Goal: Contribute content: Add original content to the website for others to see

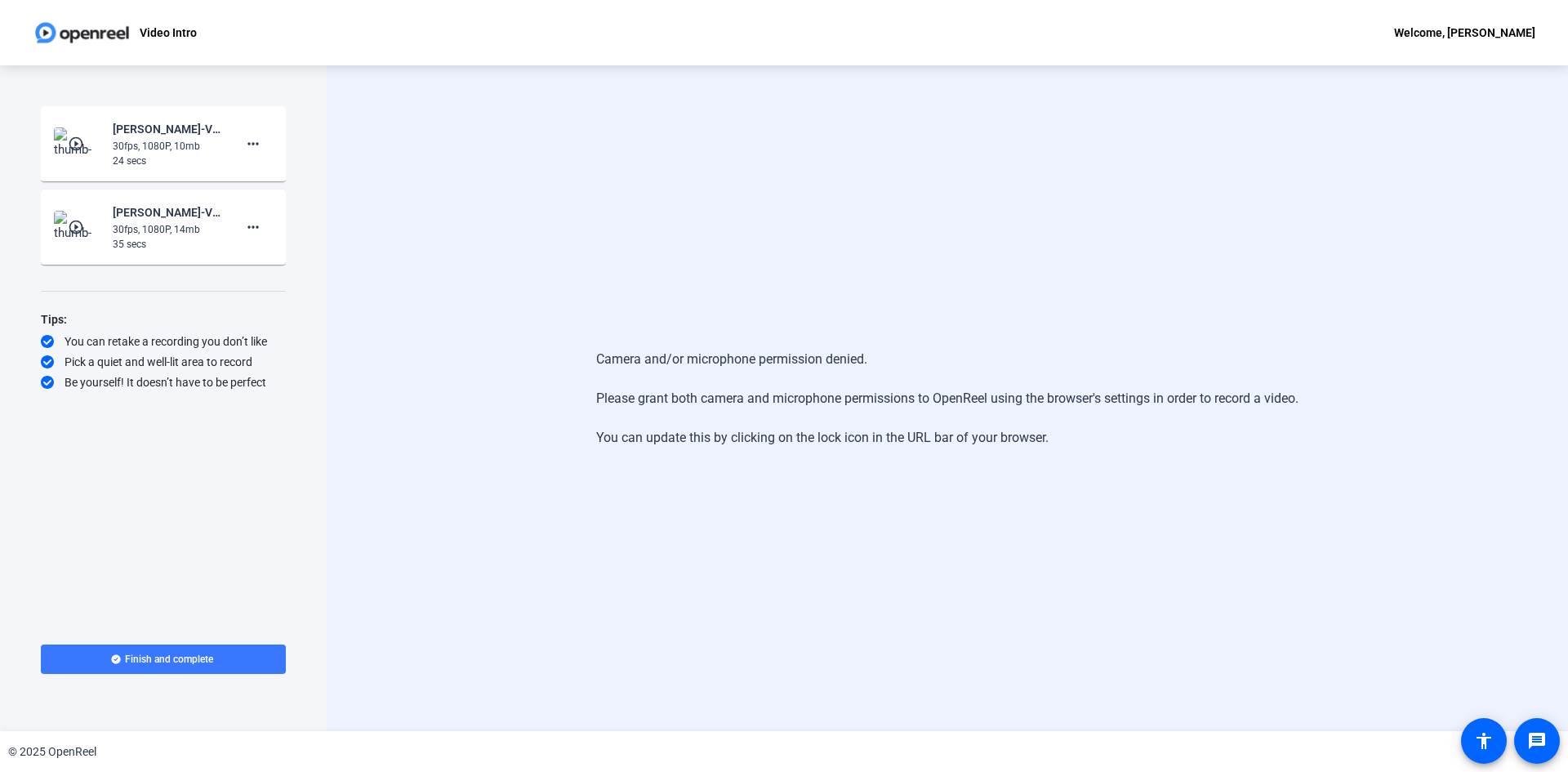
click at [133, 168] on div "24 secs" at bounding box center [167, 161] width 109 height 15
click at [253, 143] on mat-icon "more_horiz" at bounding box center [254, 144] width 20 height 20
click at [280, 197] on span "Retake" at bounding box center [279, 199] width 65 height 20
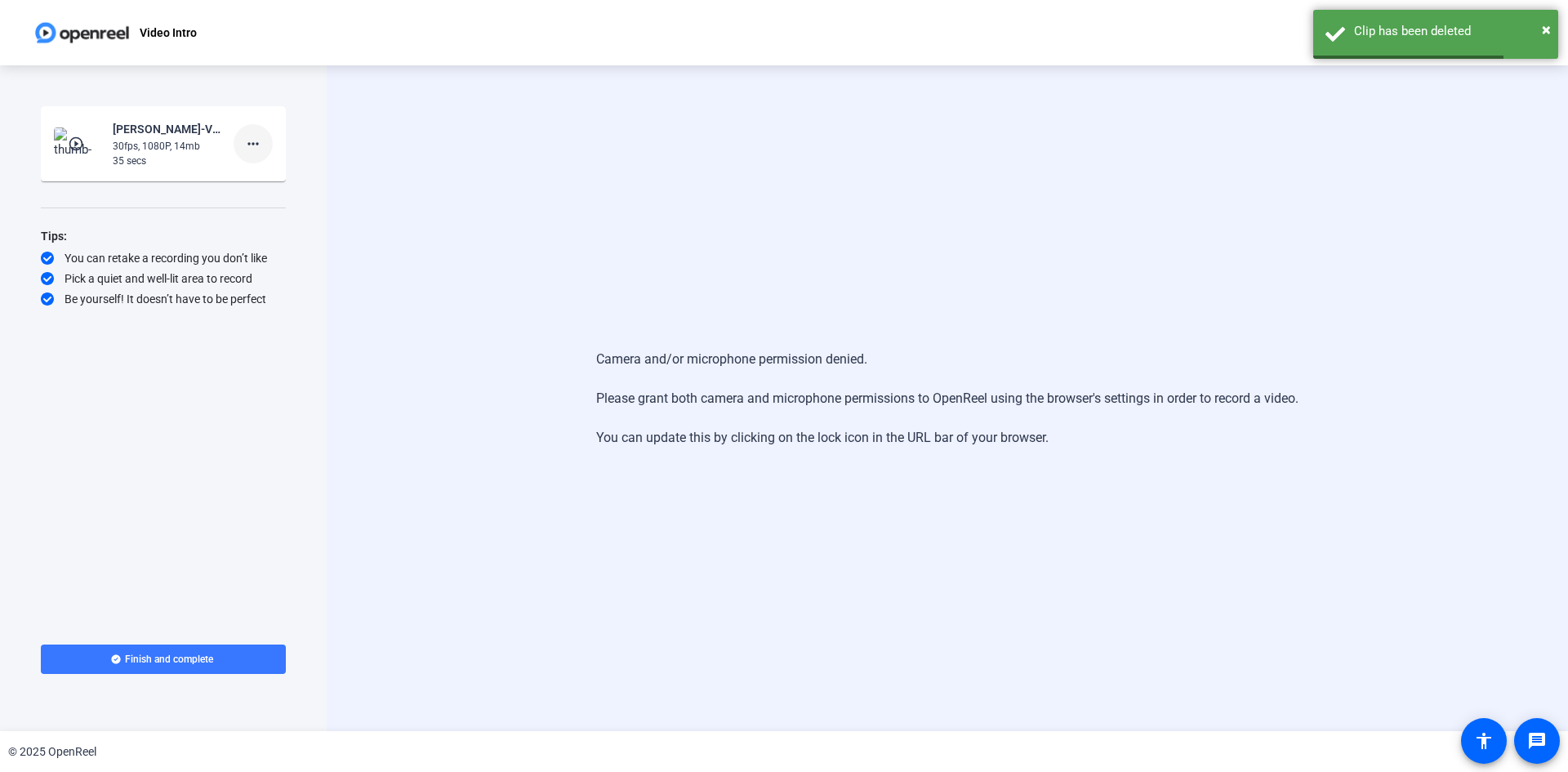
click at [251, 147] on mat-icon "more_horiz" at bounding box center [254, 144] width 20 height 20
click at [278, 196] on span "Retake" at bounding box center [279, 199] width 65 height 20
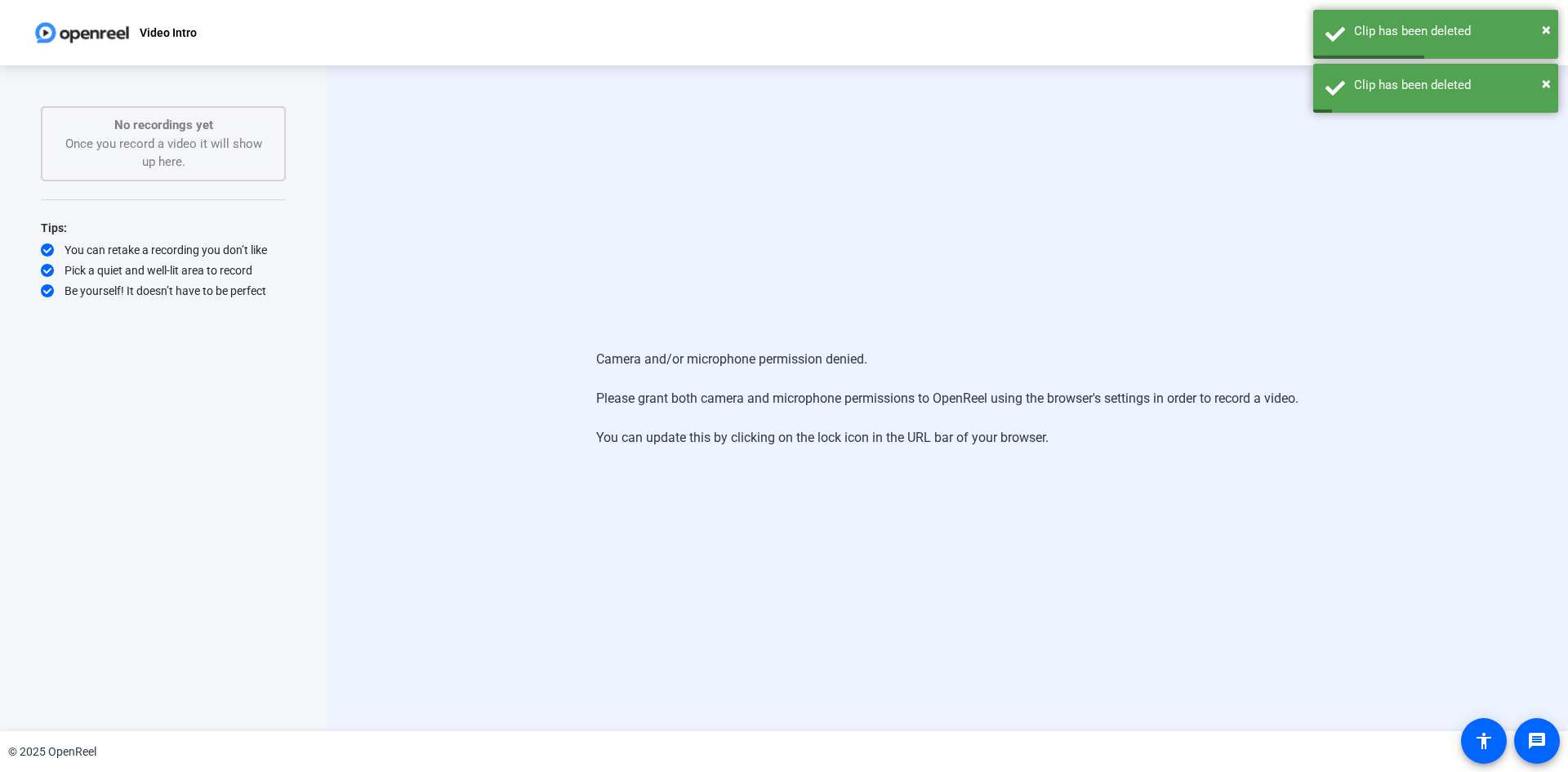
click at [72, 153] on div "No recordings yet Once you record a video it will show up here." at bounding box center [163, 143] width 209 height 56
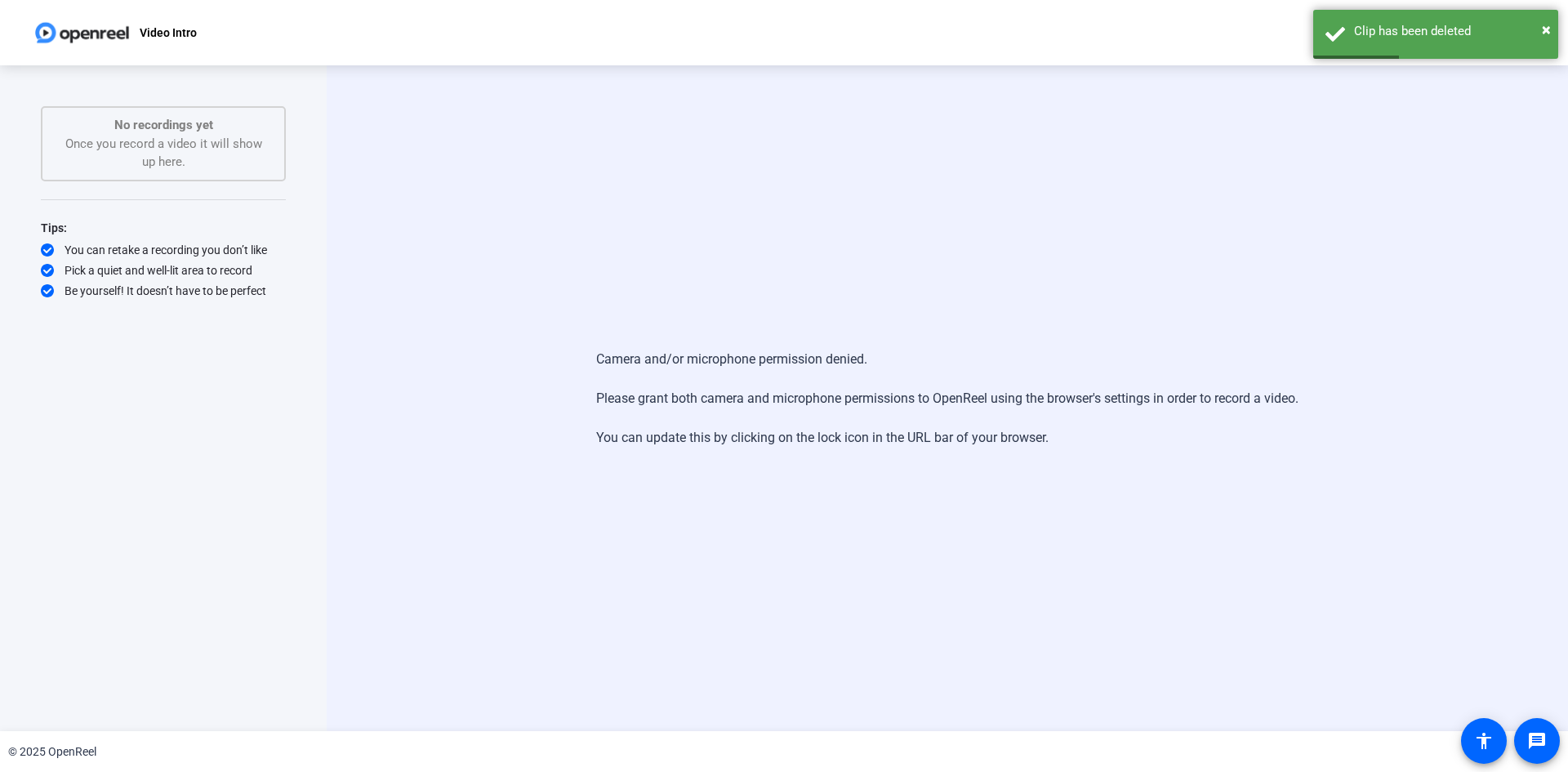
click at [104, 38] on img at bounding box center [81, 32] width 99 height 32
click at [1545, 29] on div "× Clip has been deleted" at bounding box center [1436, 34] width 245 height 49
click at [168, 41] on p "Video Intro" at bounding box center [168, 33] width 57 height 20
click at [157, 39] on p "Video Intro" at bounding box center [168, 33] width 57 height 20
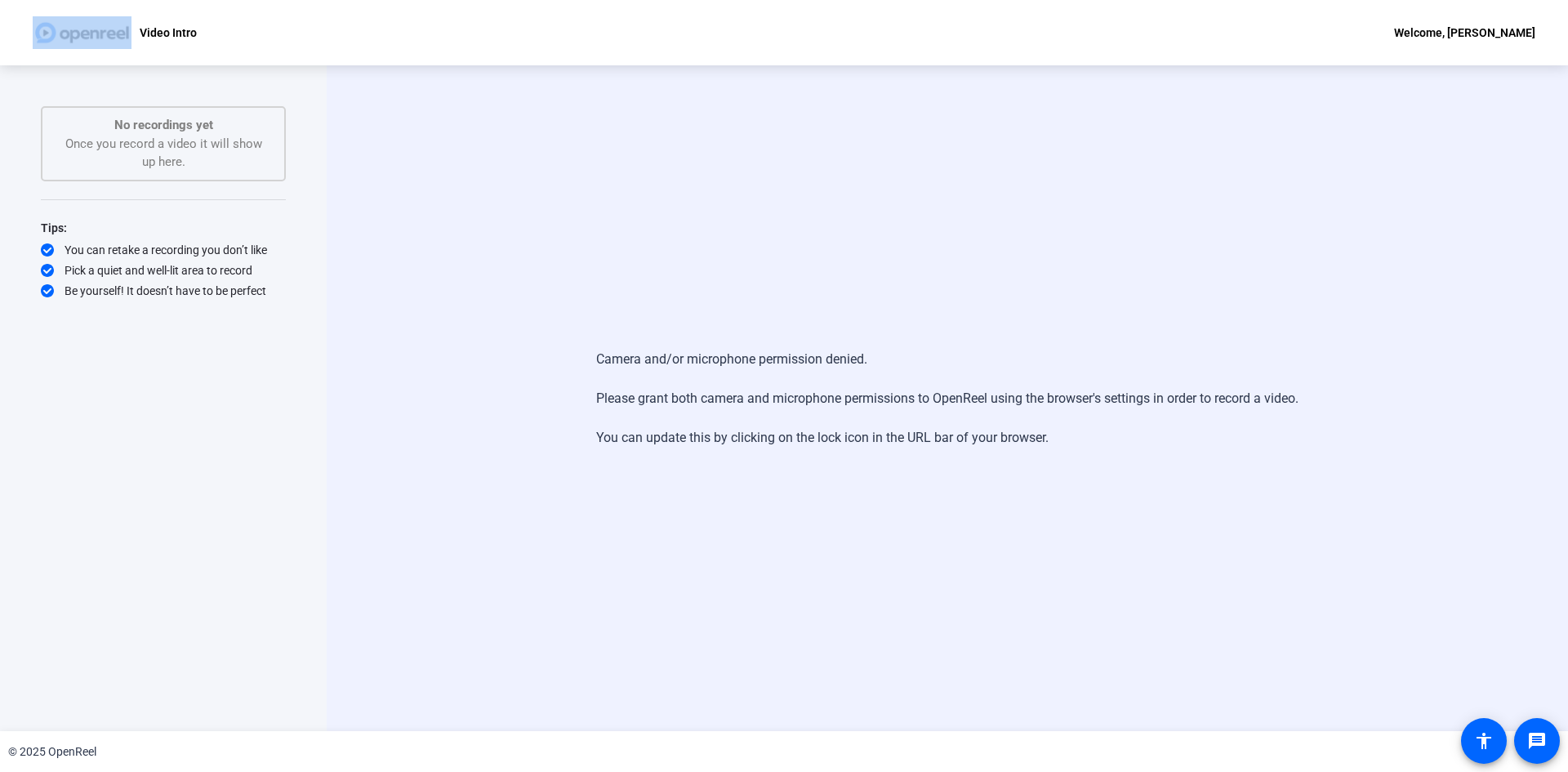
drag, startPoint x: 133, startPoint y: 33, endPoint x: 143, endPoint y: 35, distance: 10.2
click at [138, 33] on div "Video Intro" at bounding box center [114, 32] width 164 height 32
click at [165, 33] on p "Video Intro" at bounding box center [168, 33] width 57 height 20
click at [171, 262] on div "Pick a quiet and well-lit area to record" at bounding box center [163, 270] width 245 height 17
click at [61, 37] on img at bounding box center [81, 32] width 99 height 32
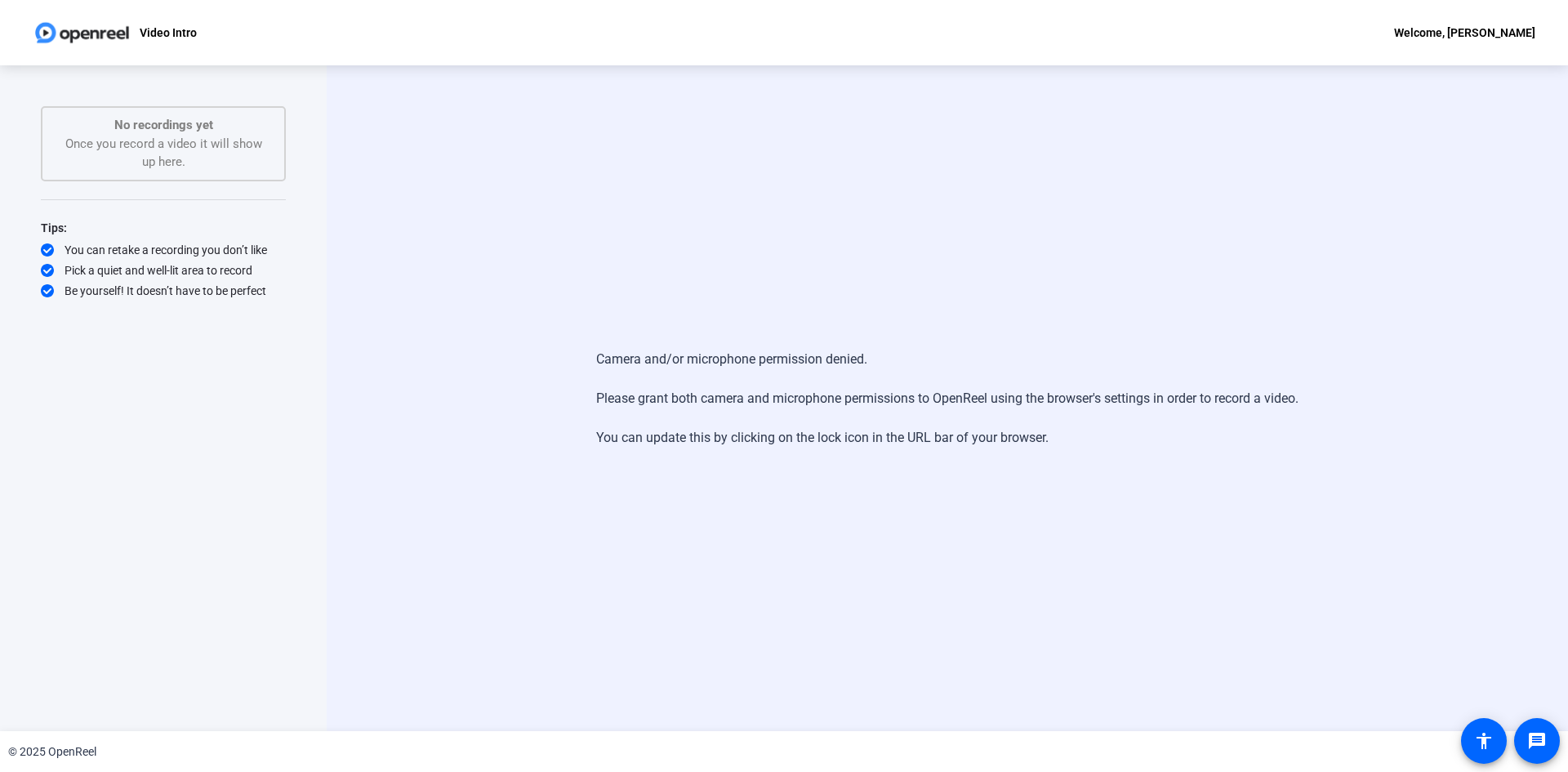
click at [94, 28] on img at bounding box center [81, 32] width 99 height 32
click at [801, 353] on div "Camera and/or microphone permission denied. Please grant both camera and microp…" at bounding box center [948, 399] width 703 height 131
click at [1476, 33] on div "Welcome, [PERSON_NAME]" at bounding box center [1465, 33] width 142 height 20
click at [83, 24] on div at bounding box center [784, 386] width 1568 height 772
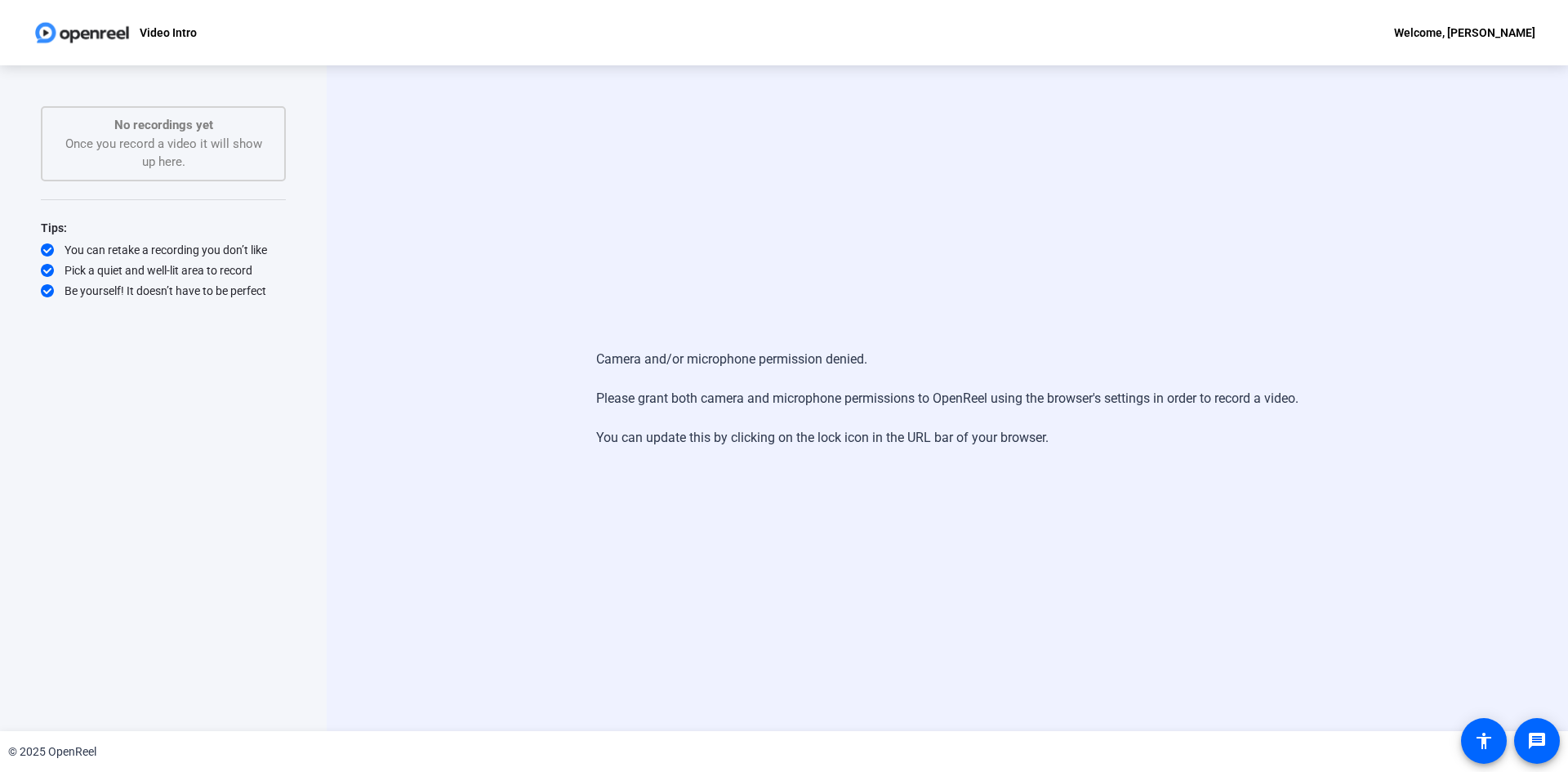
click at [526, 318] on div "Camera and/or microphone permission denied. Please grant both camera and microp…" at bounding box center [947, 398] width 1241 height 666
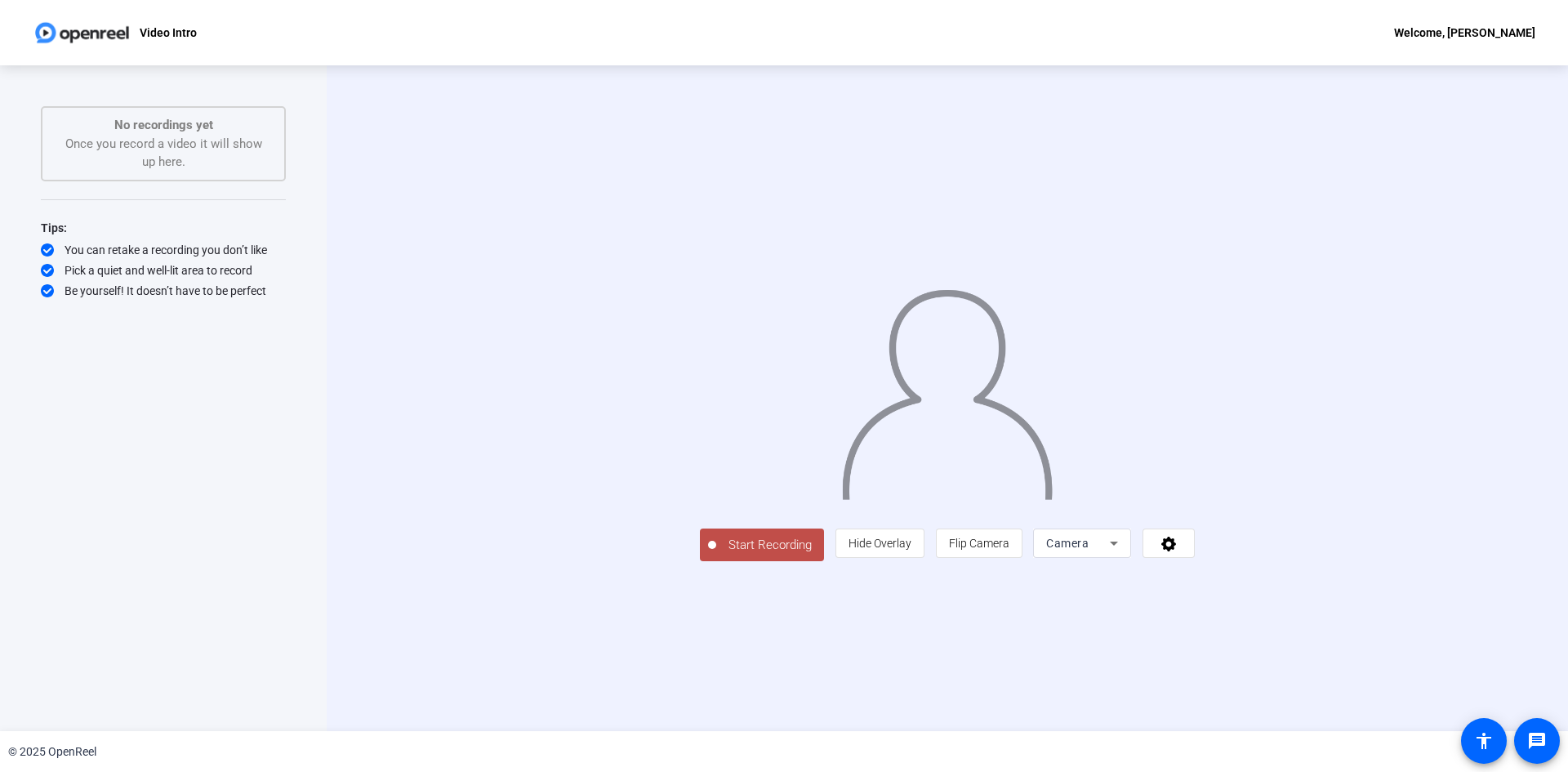
click at [716, 555] on span "Start Recording" at bounding box center [770, 546] width 108 height 19
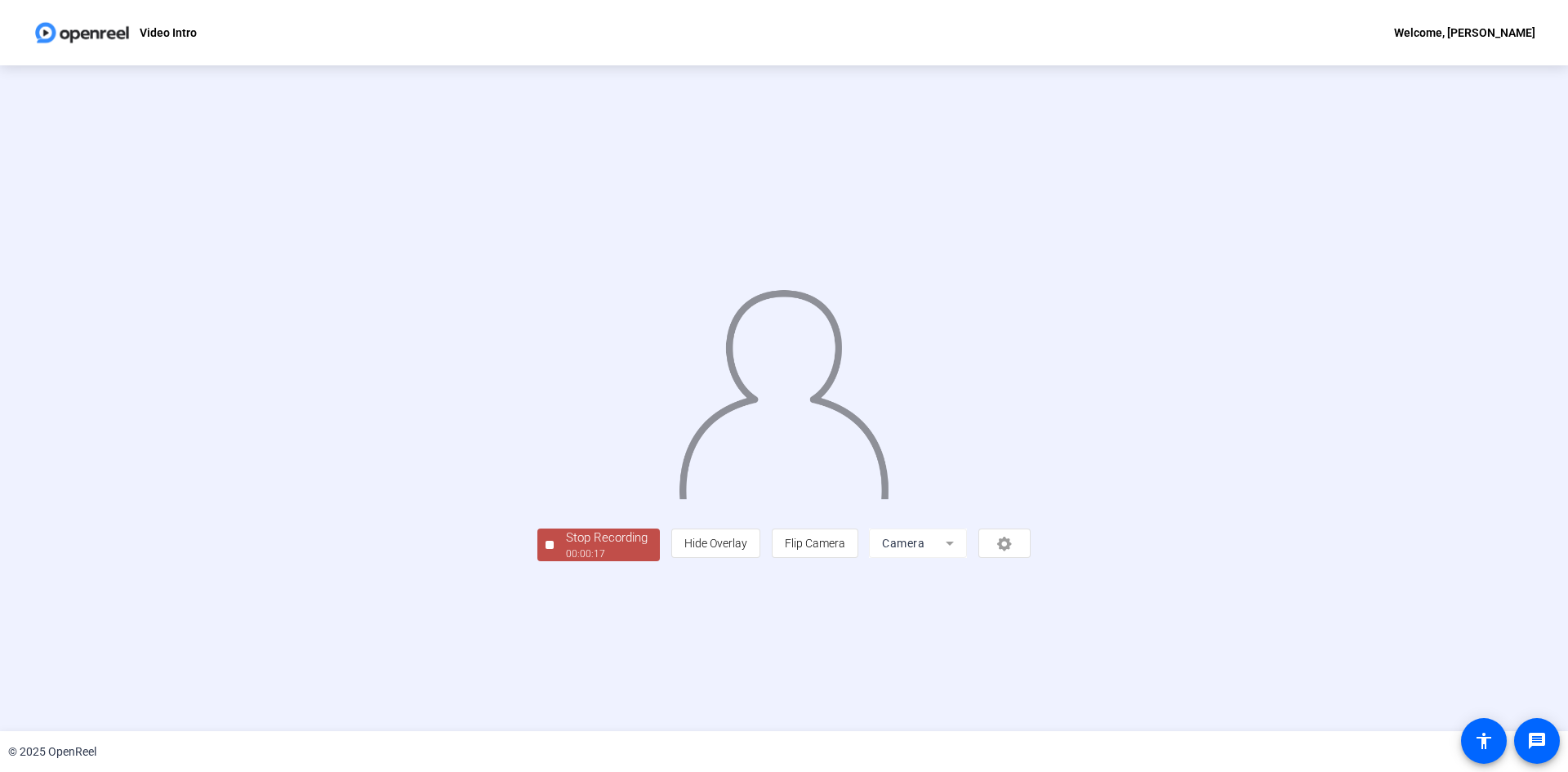
click at [566, 561] on div "00:00:17" at bounding box center [607, 554] width 82 height 15
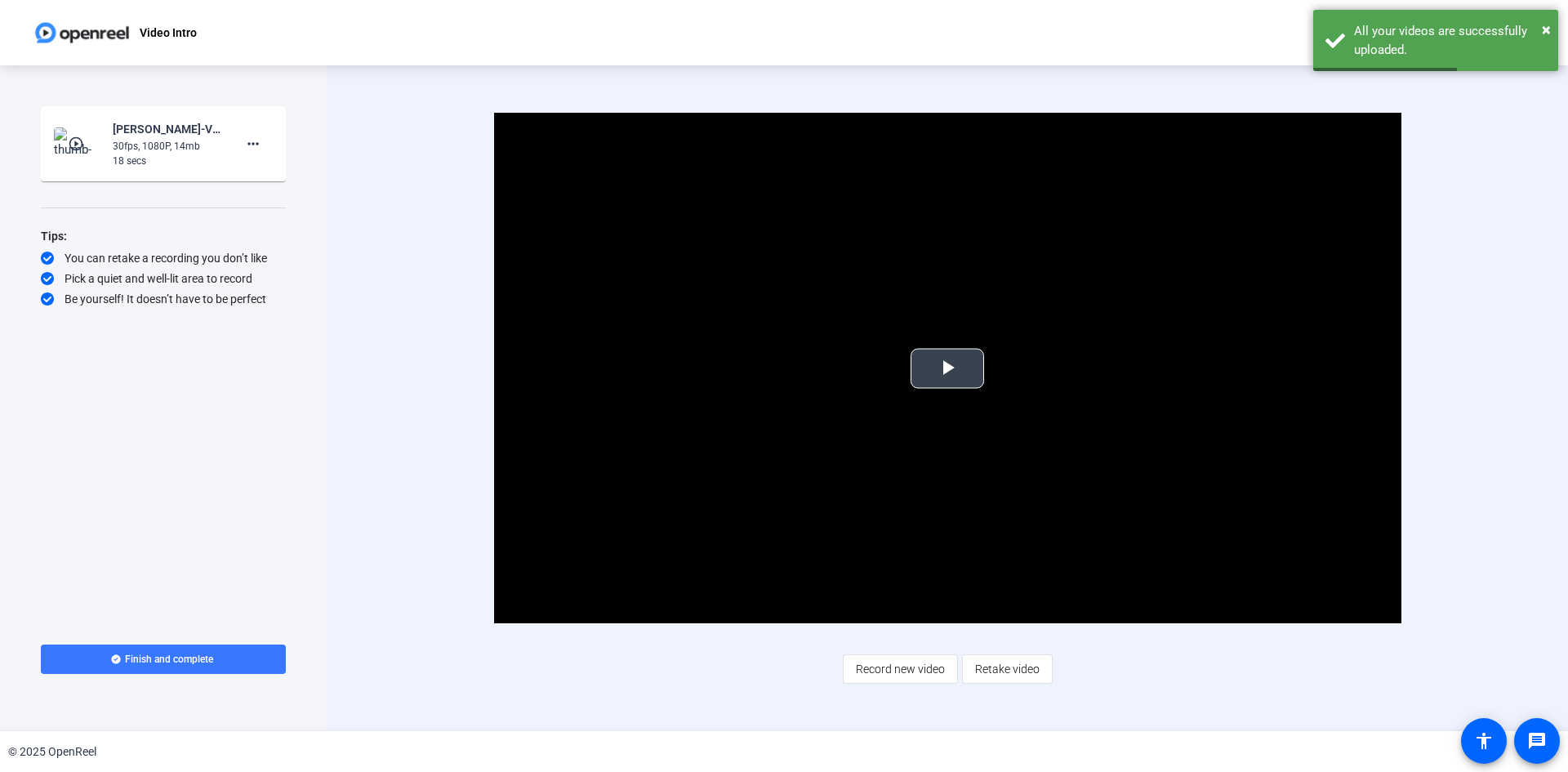
click at [947, 369] on span "Video Player" at bounding box center [947, 369] width 0 height 0
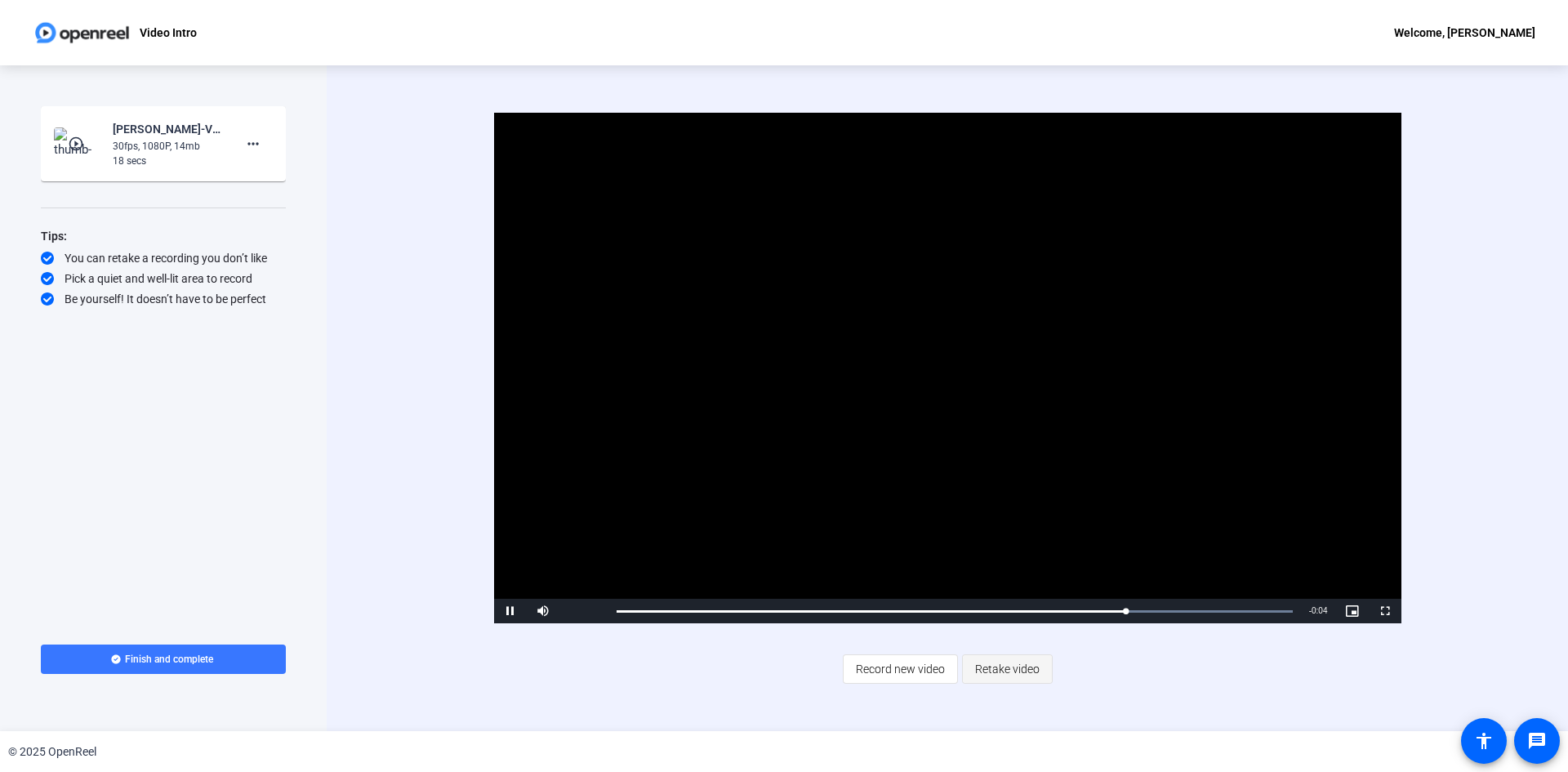
click at [989, 672] on span "Retake video" at bounding box center [1008, 669] width 65 height 31
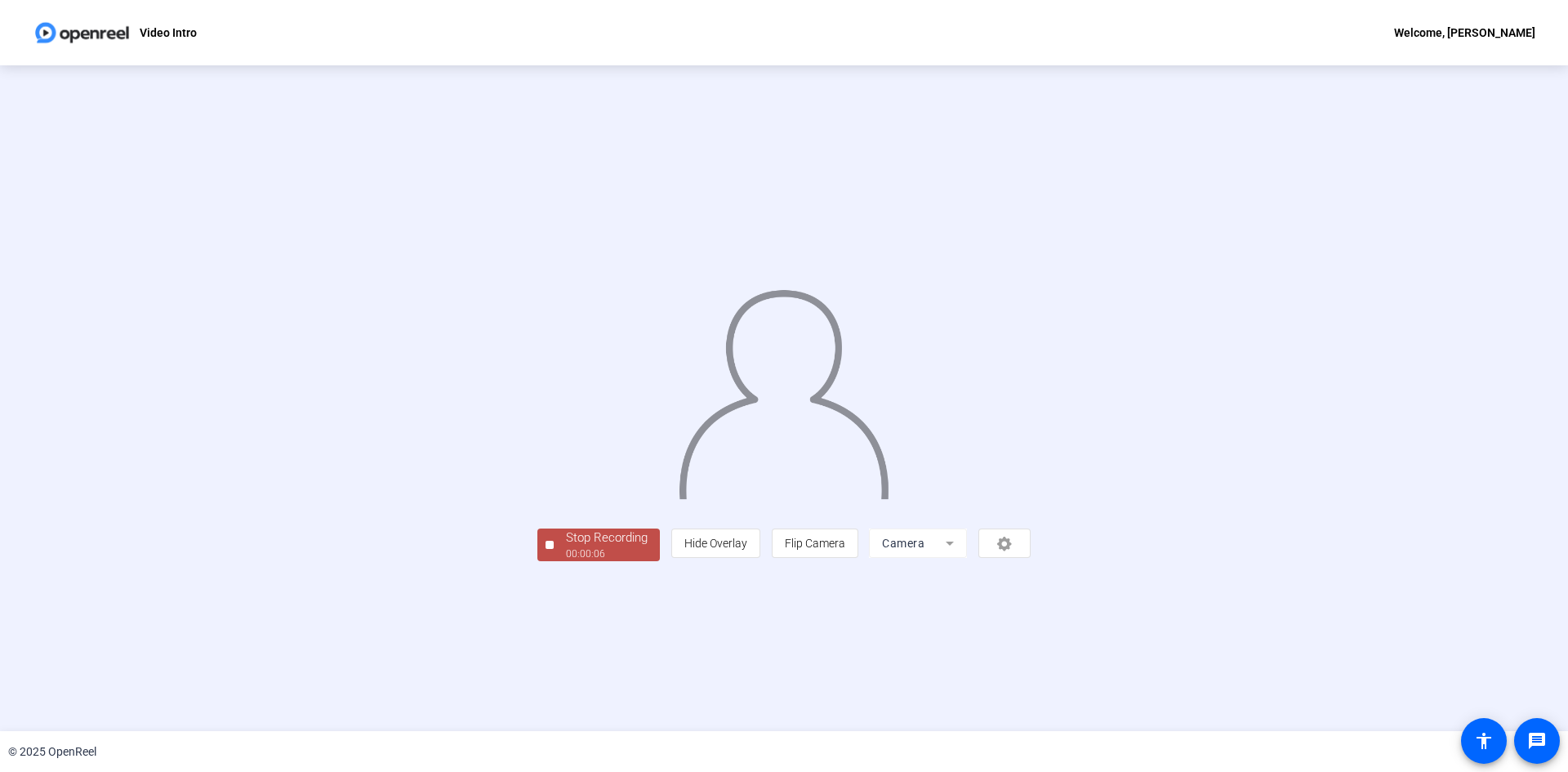
click at [538, 562] on button "Stop Recording 00:00:06" at bounding box center [599, 546] width 123 height 33
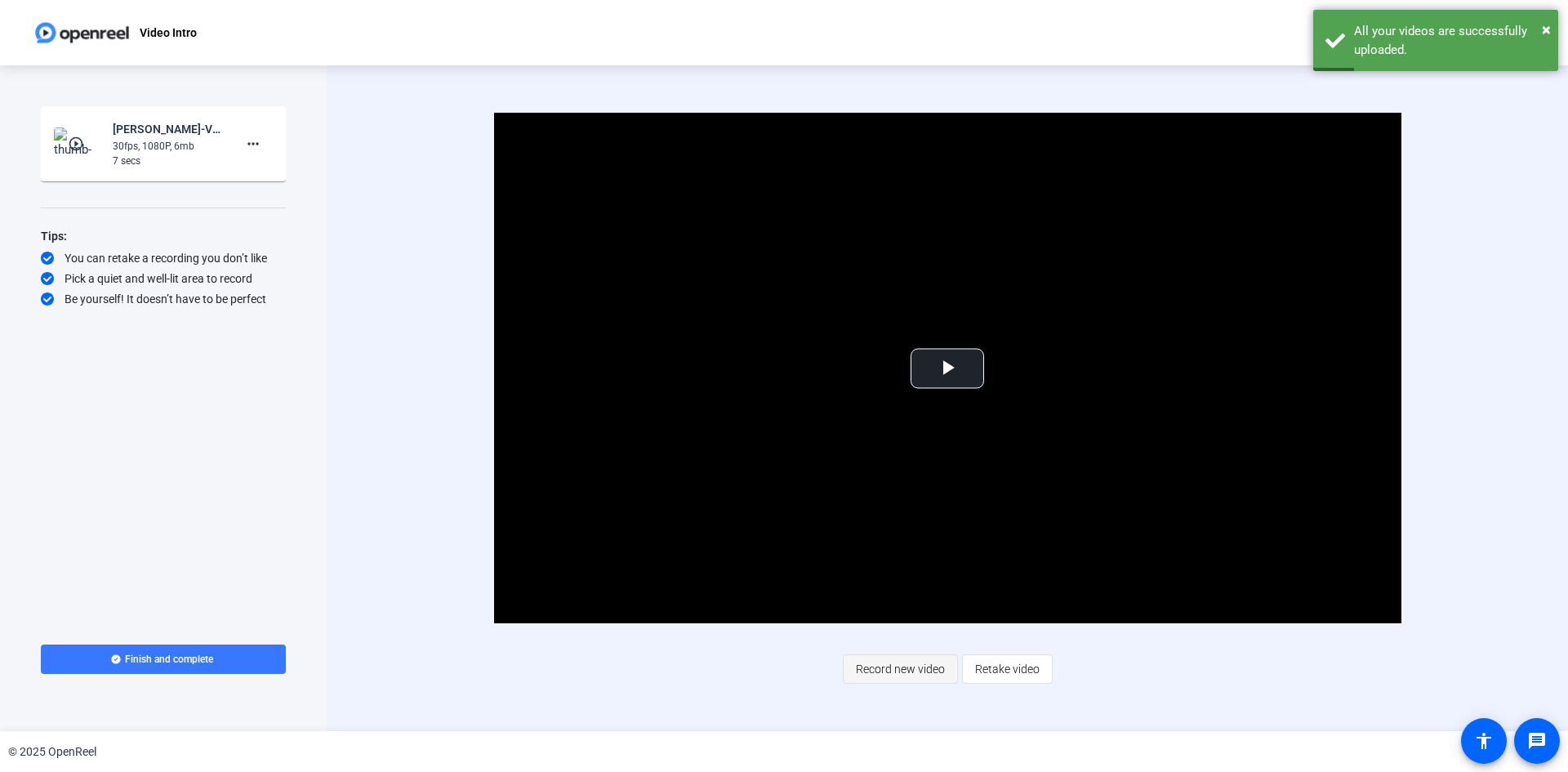
click at [941, 669] on span "Record new video" at bounding box center [900, 669] width 89 height 31
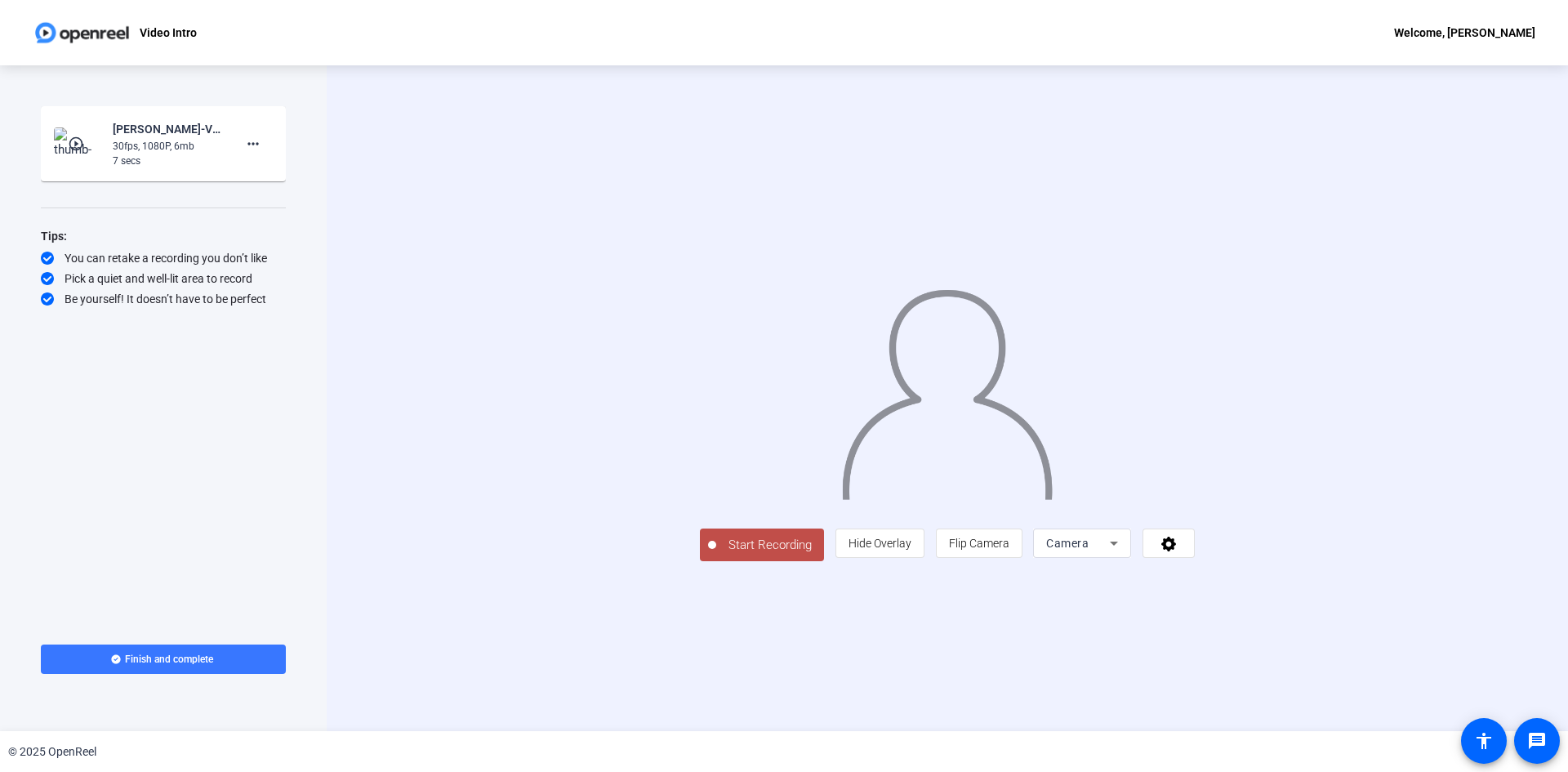
click at [716, 555] on span "Start Recording" at bounding box center [770, 546] width 108 height 19
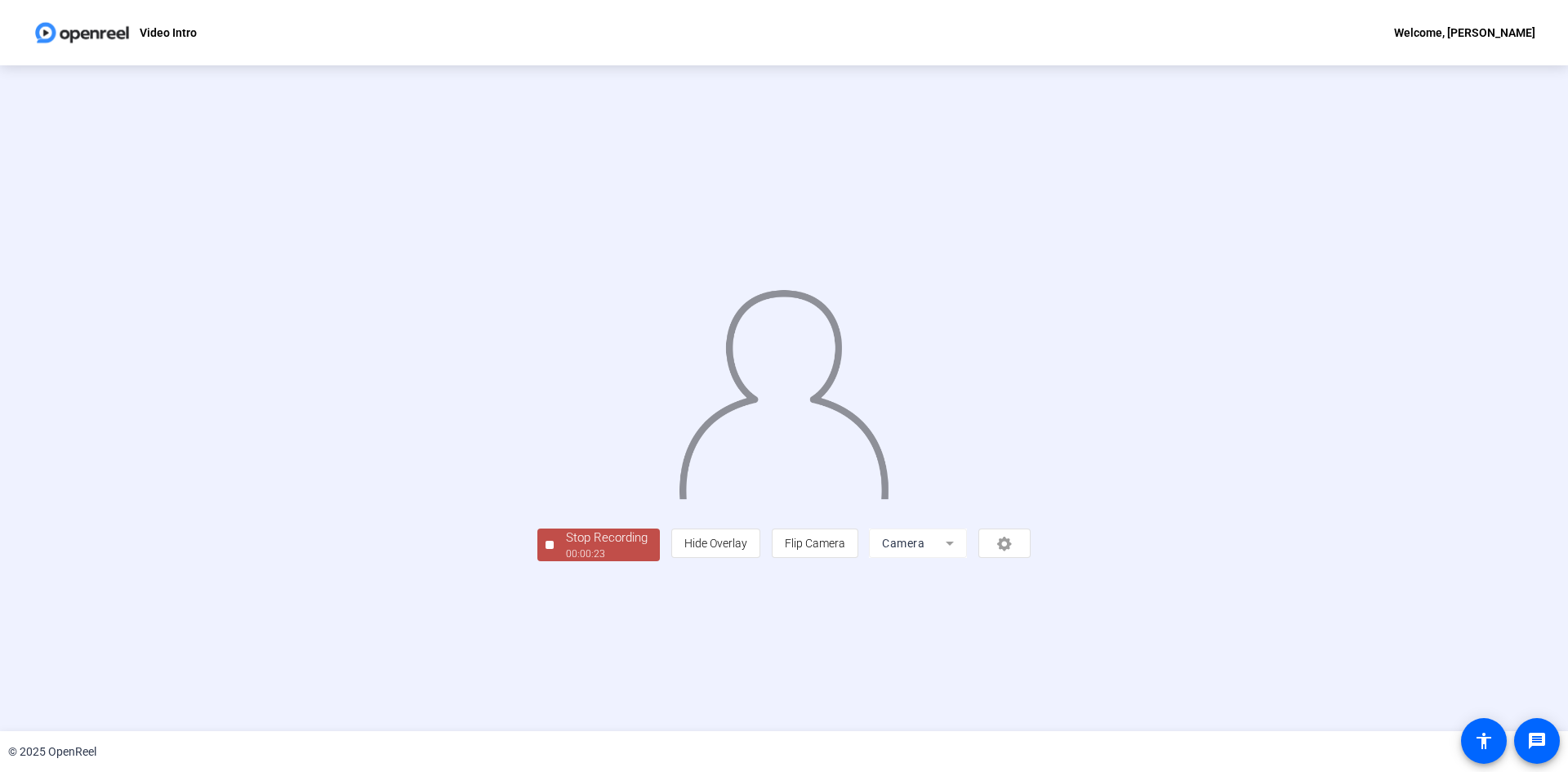
click at [566, 561] on div "00:00:23" at bounding box center [607, 554] width 82 height 15
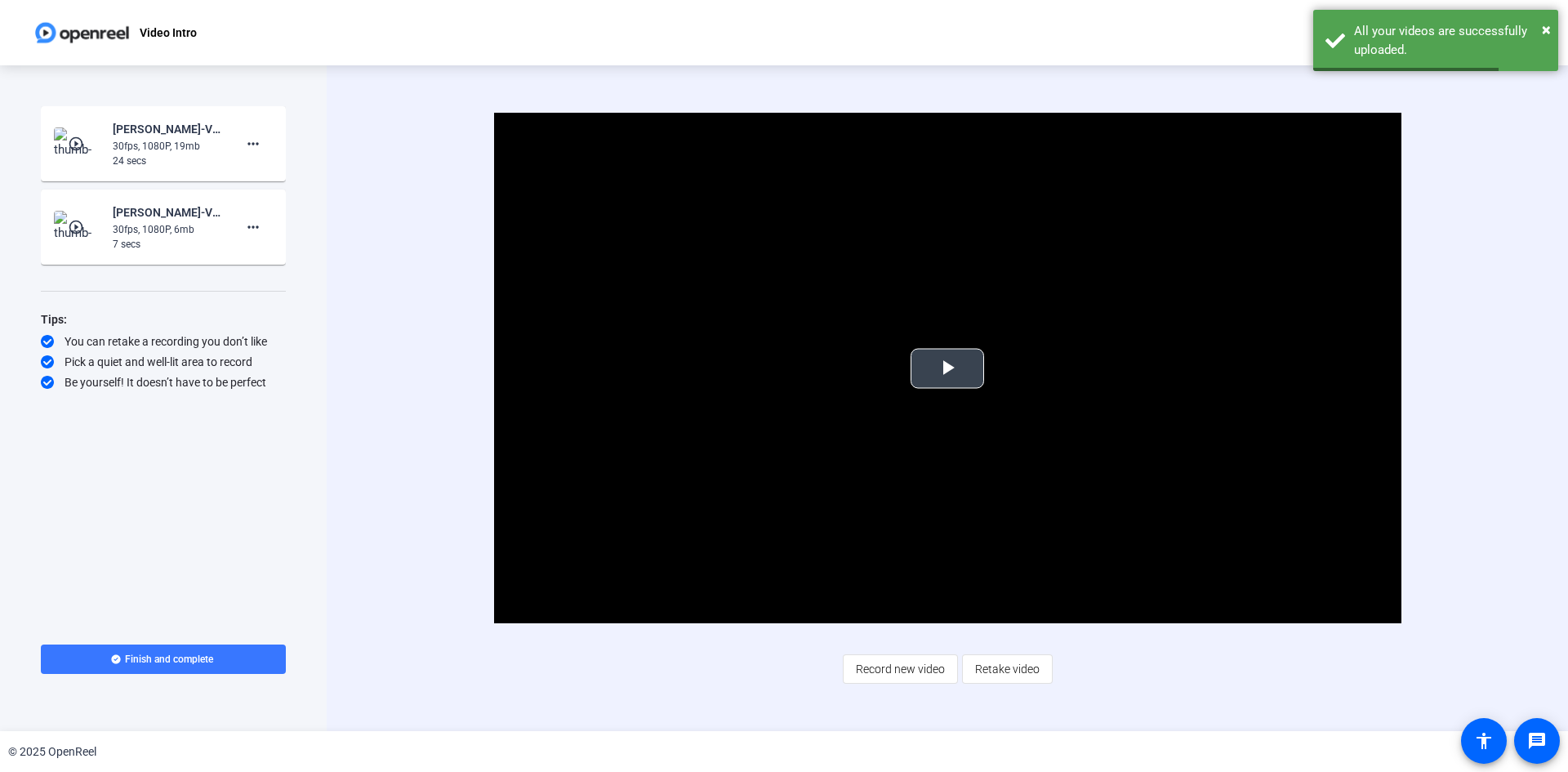
click at [947, 369] on span "Video Player" at bounding box center [947, 369] width 0 height 0
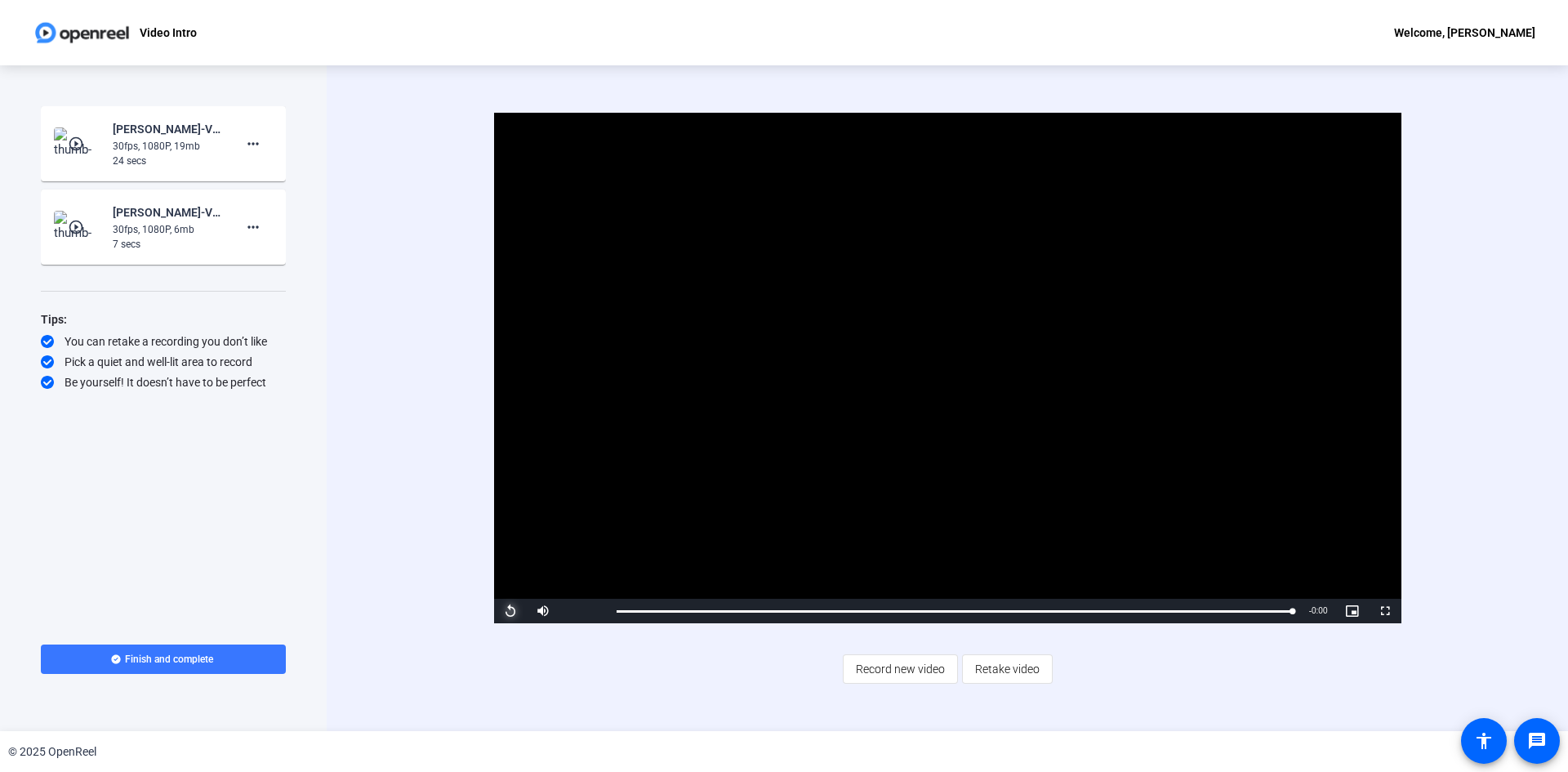
click at [514, 611] on span "Video Player" at bounding box center [510, 611] width 32 height 0
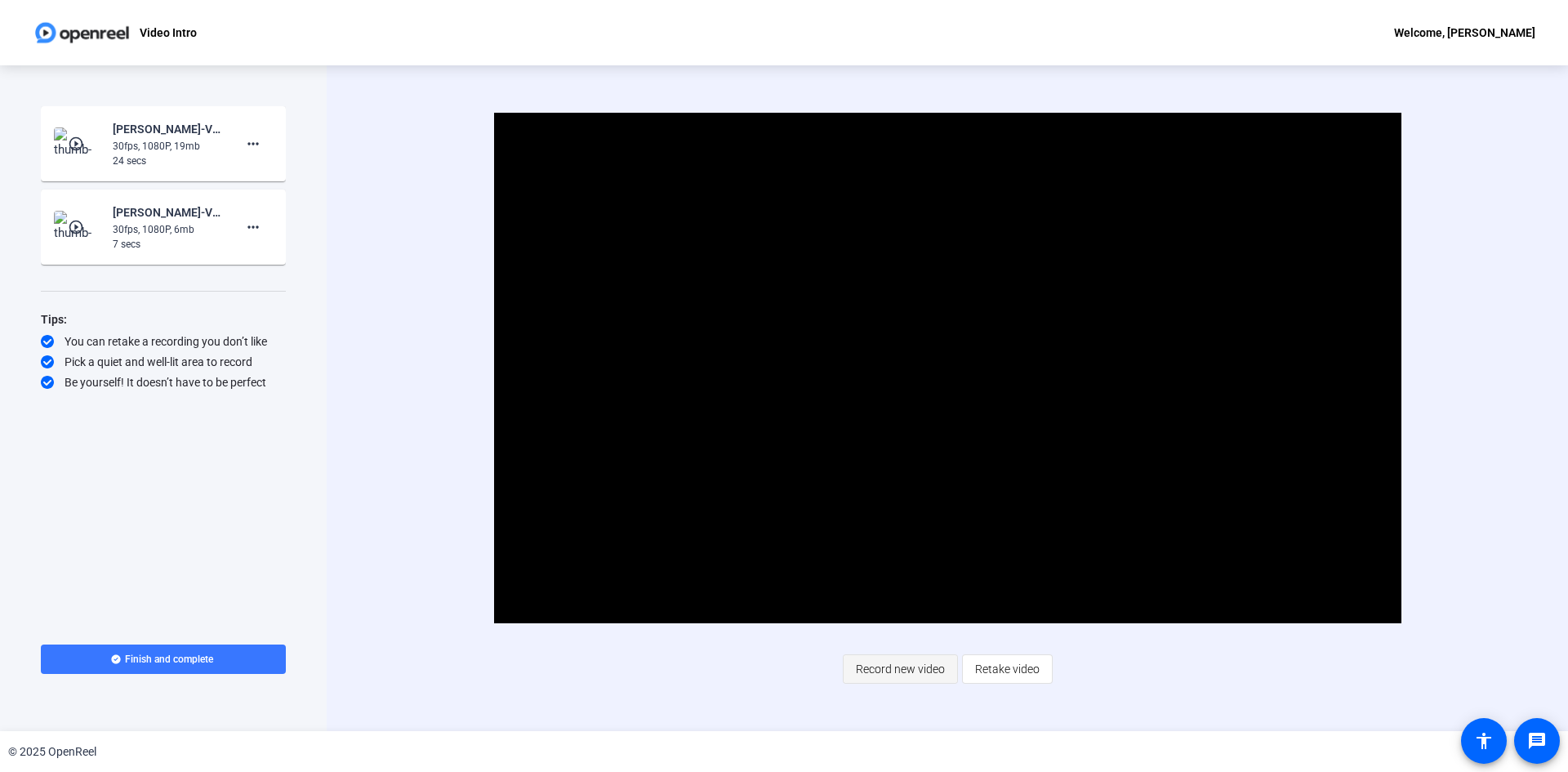
click at [907, 671] on span "Record new video" at bounding box center [900, 669] width 89 height 31
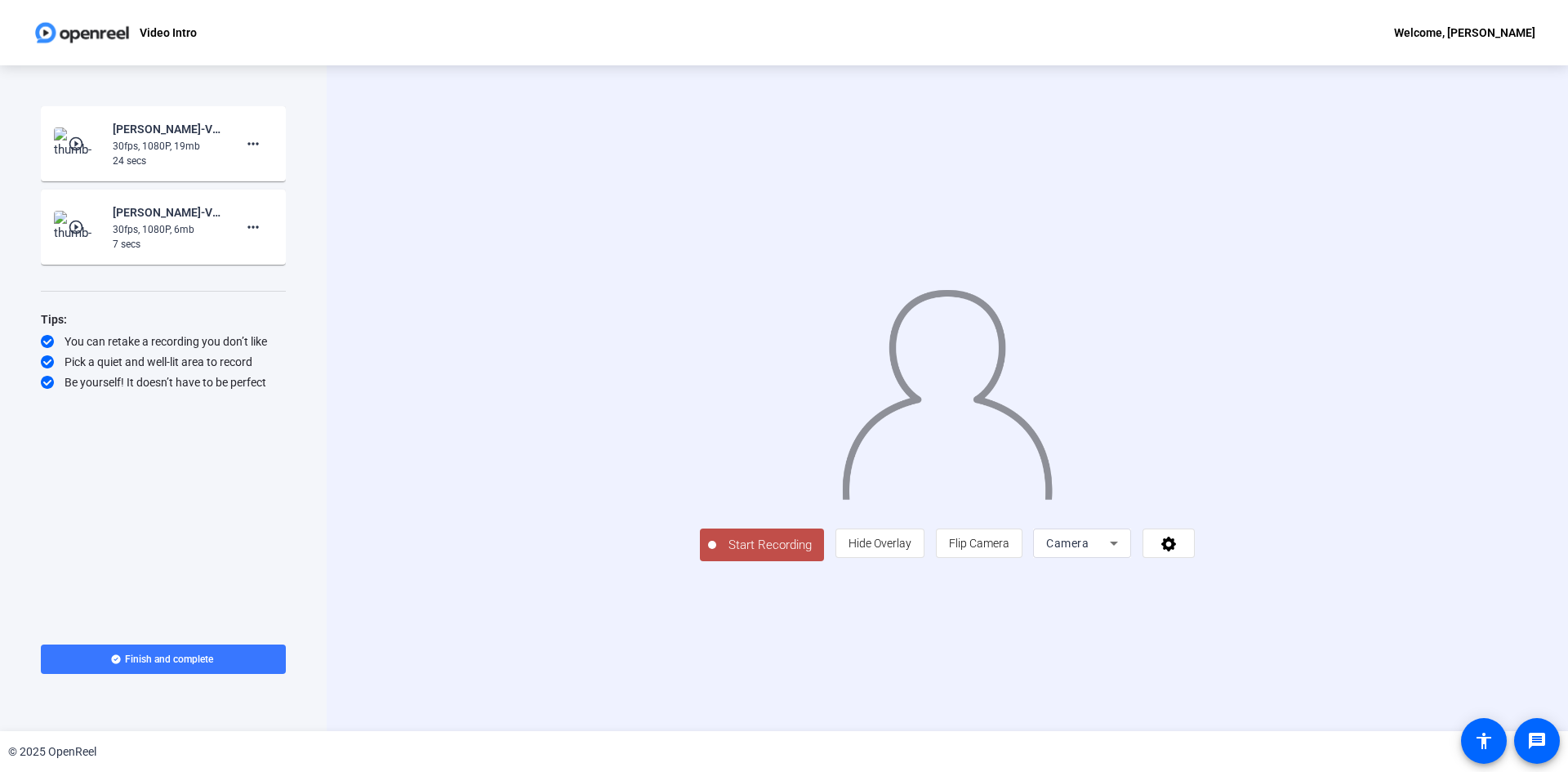
click at [716, 555] on span "Start Recording" at bounding box center [770, 546] width 108 height 19
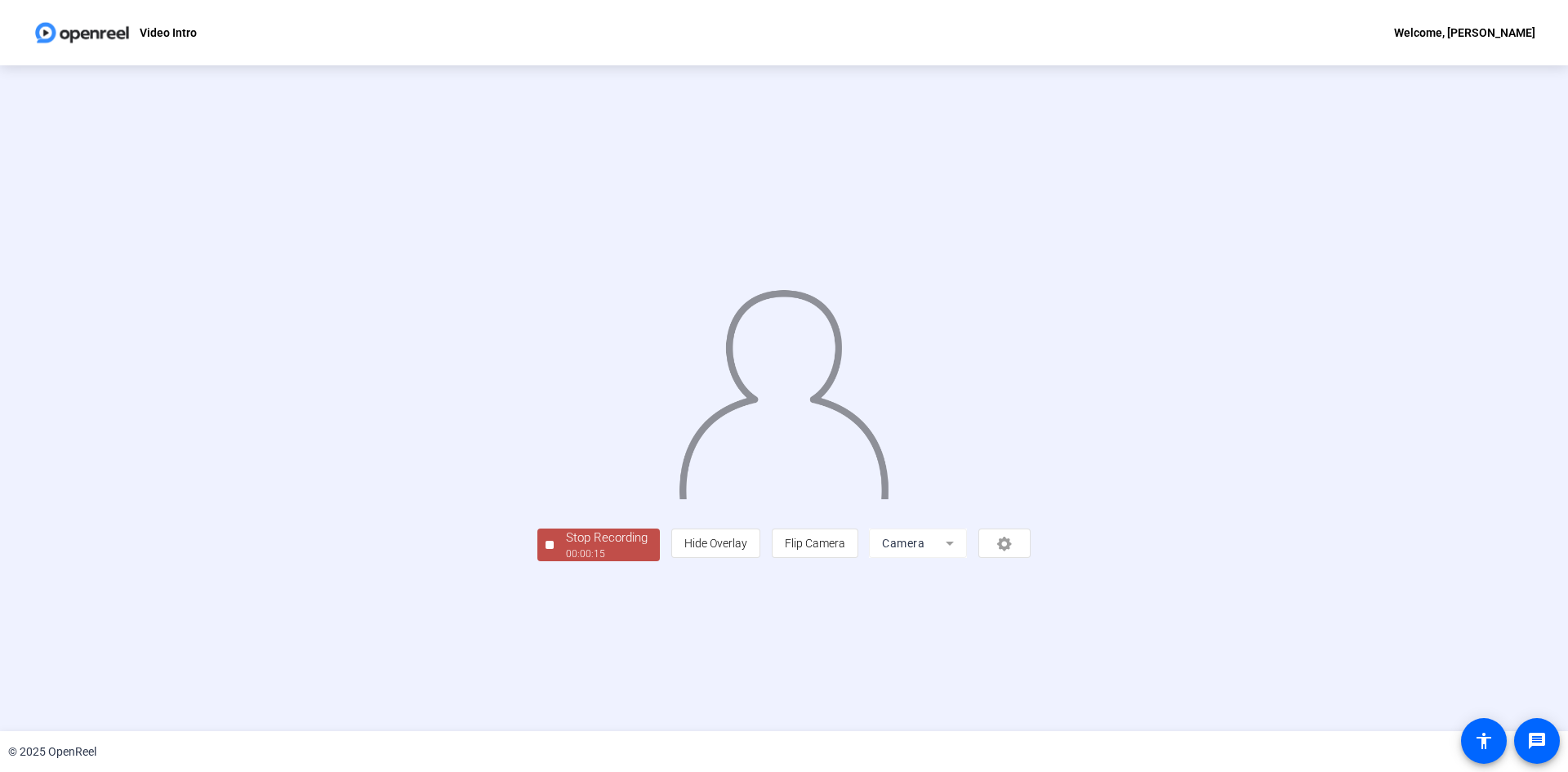
click at [566, 561] on div "00:00:15" at bounding box center [607, 554] width 82 height 15
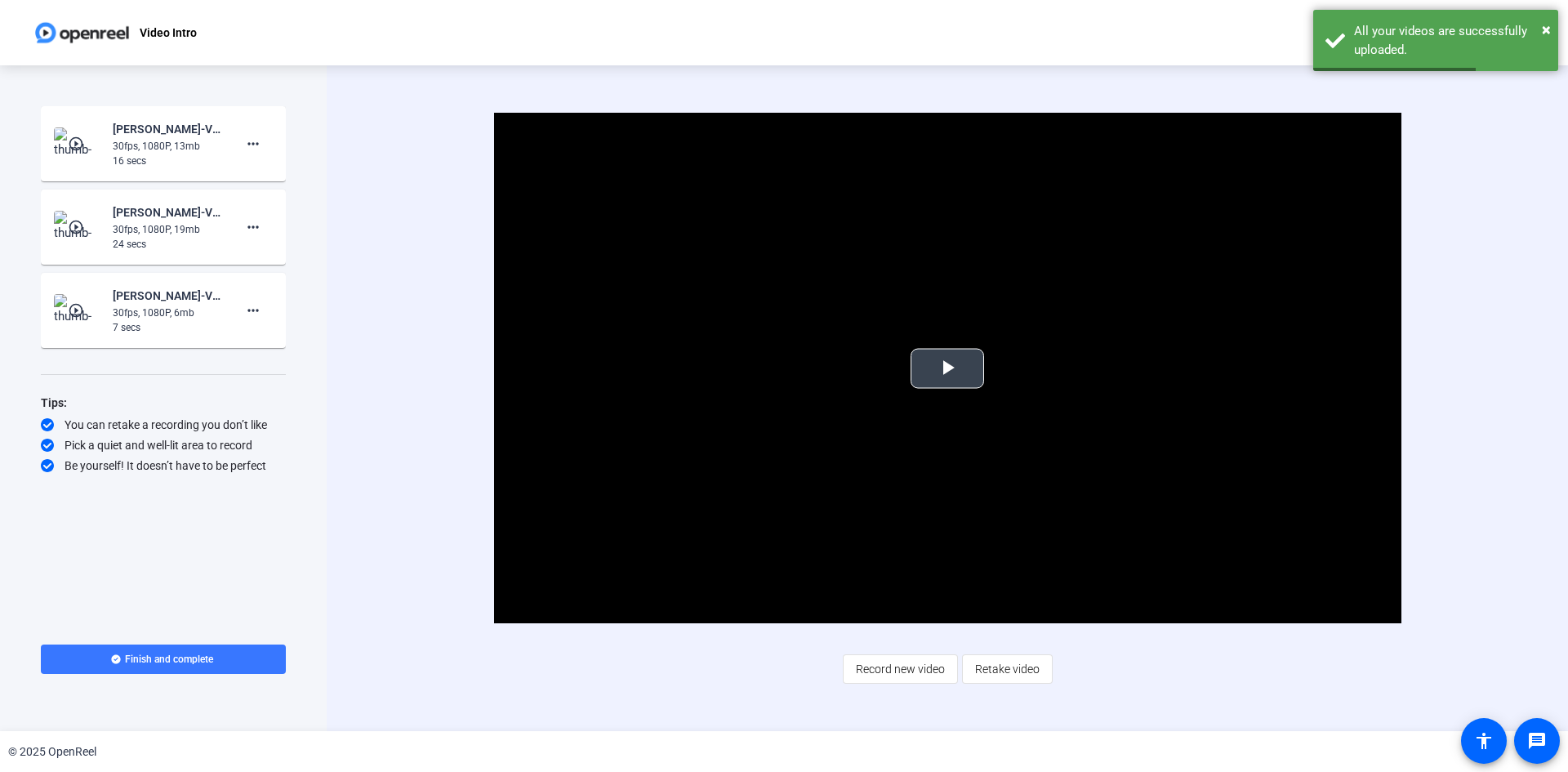
click at [947, 369] on span "Video Player" at bounding box center [947, 369] width 0 height 0
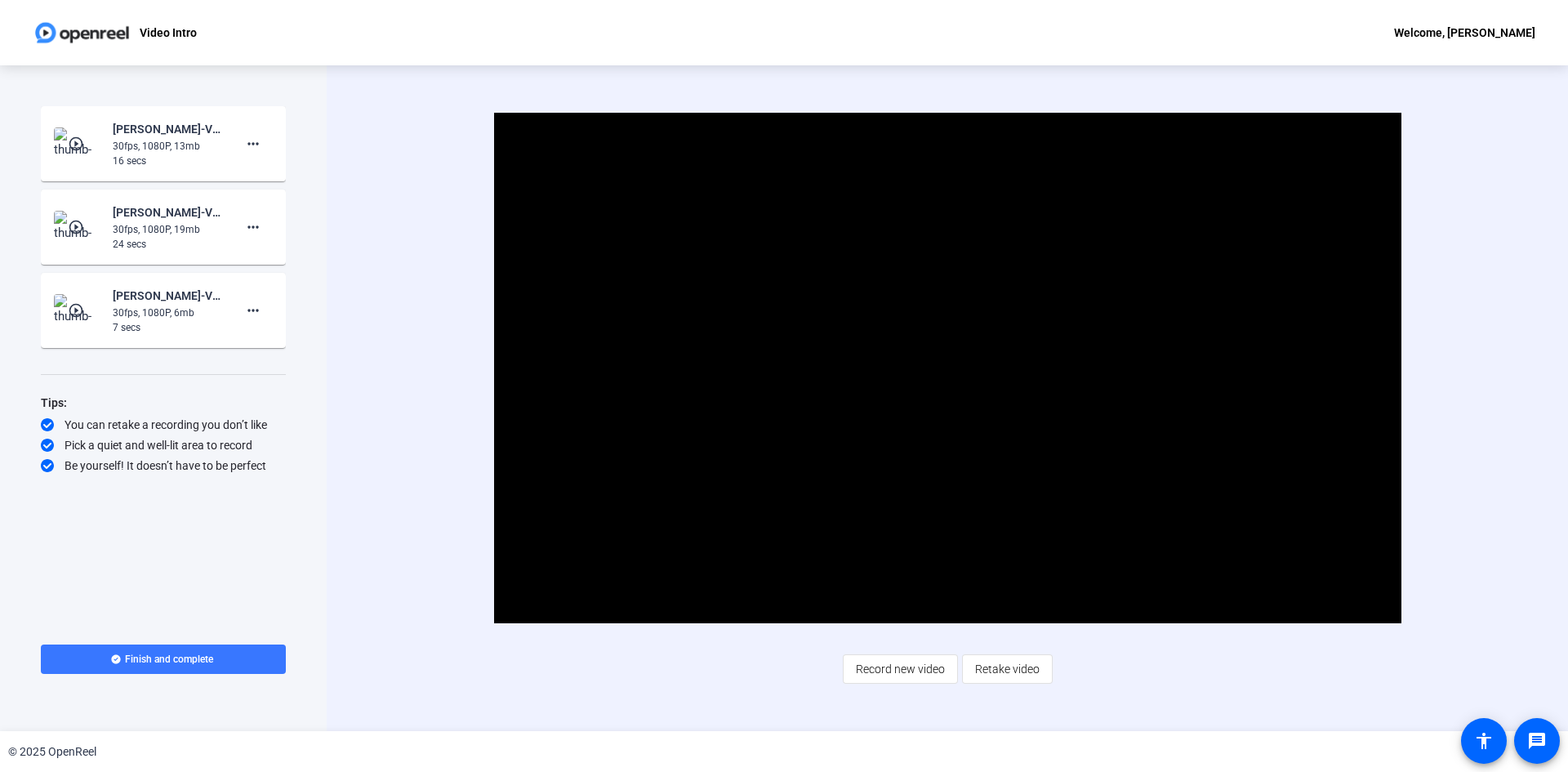
click at [66, 231] on img at bounding box center [78, 226] width 48 height 32
click at [89, 159] on img at bounding box center [78, 143] width 48 height 32
click at [257, 322] on span at bounding box center [253, 310] width 39 height 39
click at [254, 344] on span "Delete clip" at bounding box center [279, 345] width 65 height 20
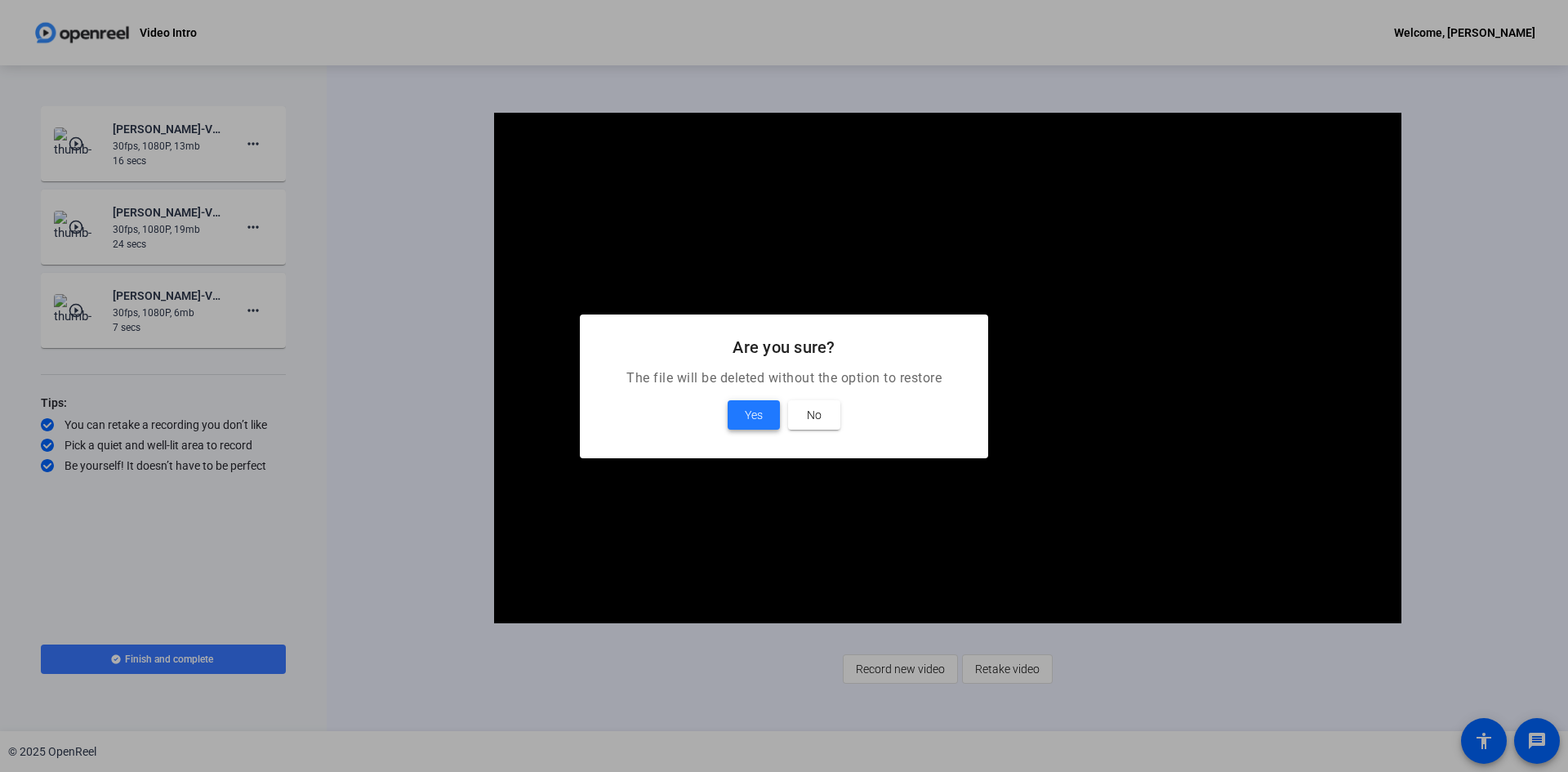
click at [746, 405] on span "Yes" at bounding box center [754, 415] width 18 height 20
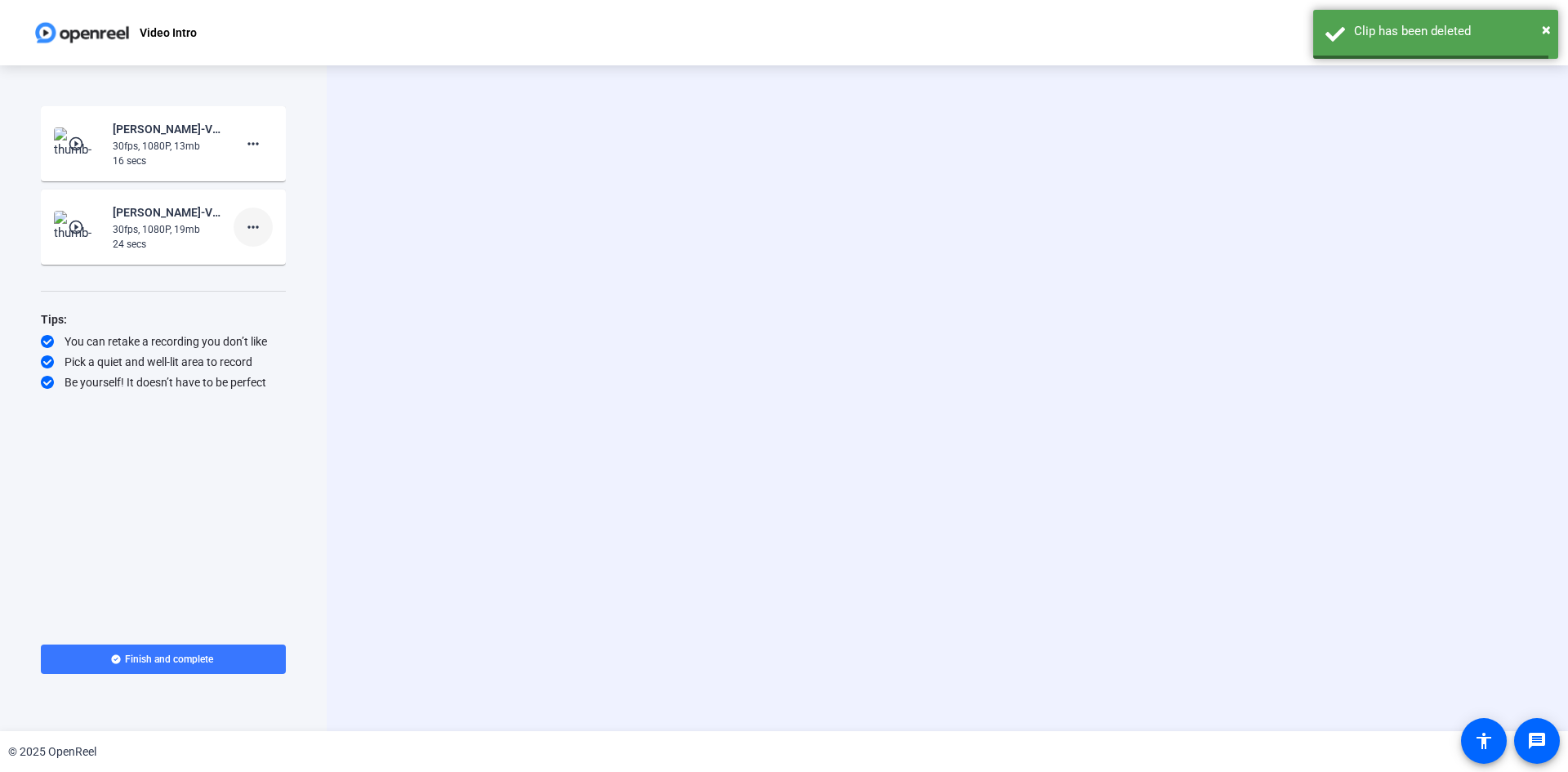
click at [251, 222] on mat-icon "more_horiz" at bounding box center [254, 227] width 20 height 20
click at [270, 259] on span "Delete clip" at bounding box center [279, 262] width 65 height 20
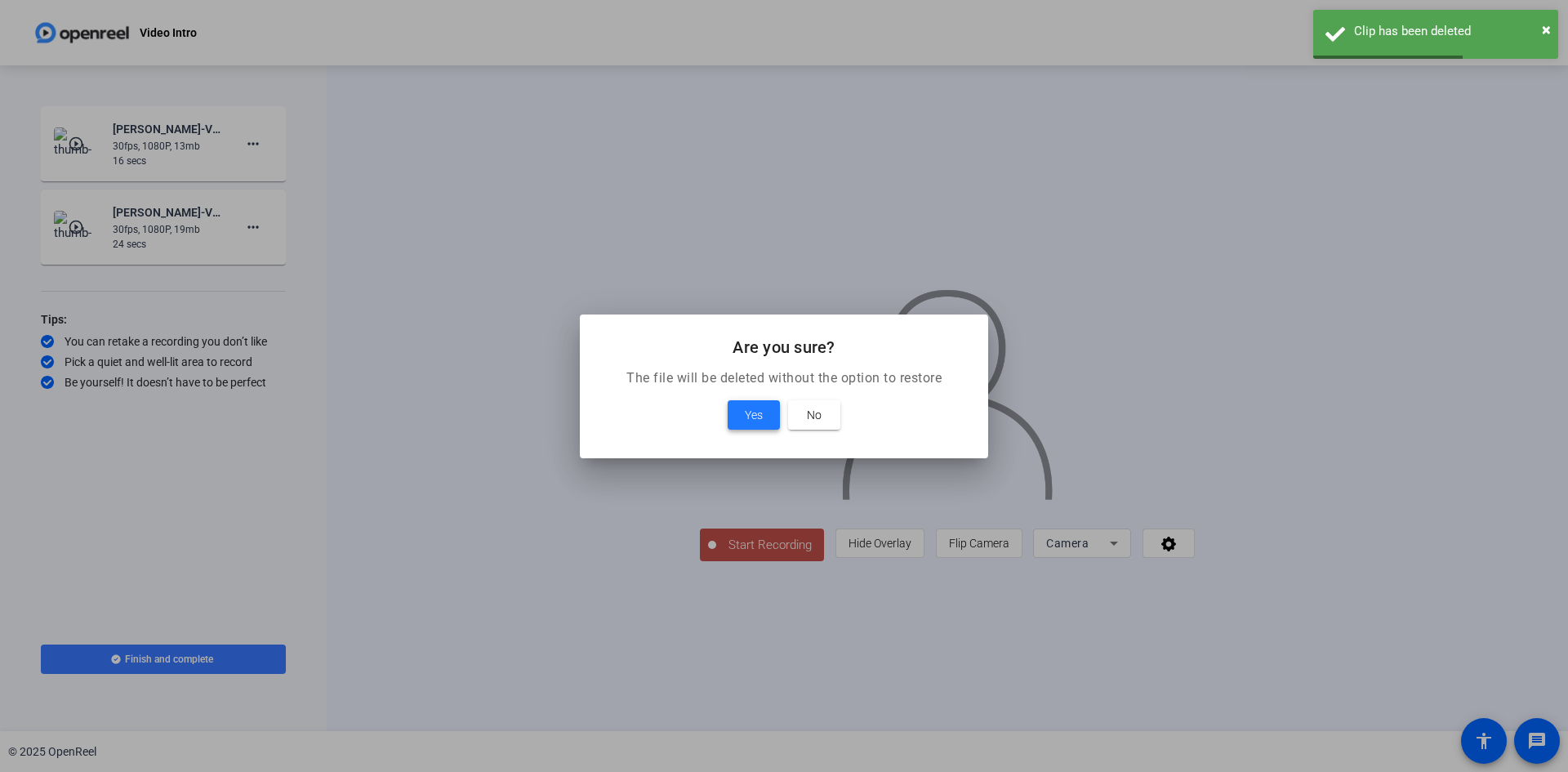
click at [770, 410] on span at bounding box center [753, 415] width 52 height 39
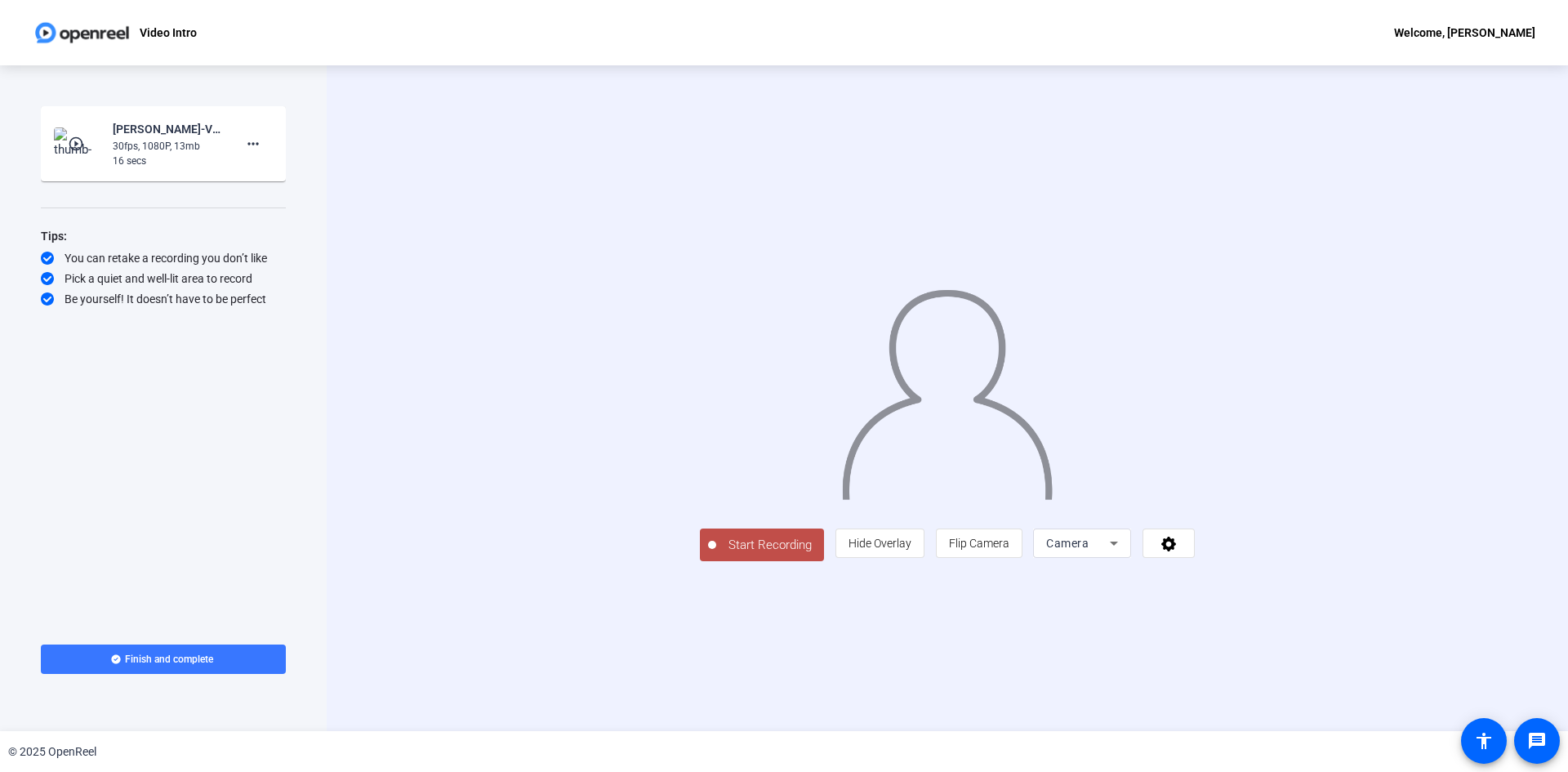
click at [716, 555] on span "Start Recording" at bounding box center [770, 546] width 108 height 19
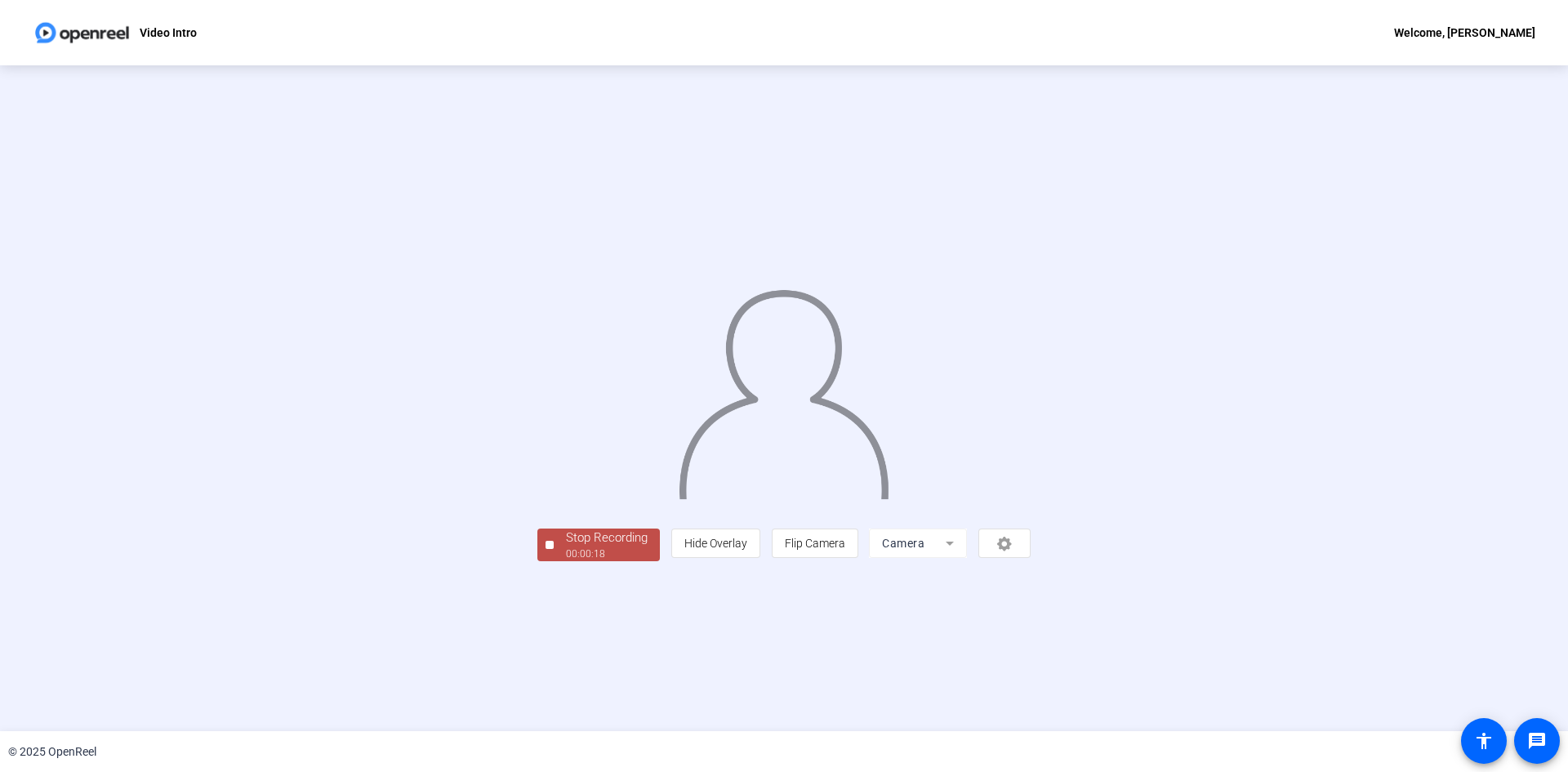
click at [566, 561] on div "00:00:18" at bounding box center [607, 554] width 82 height 15
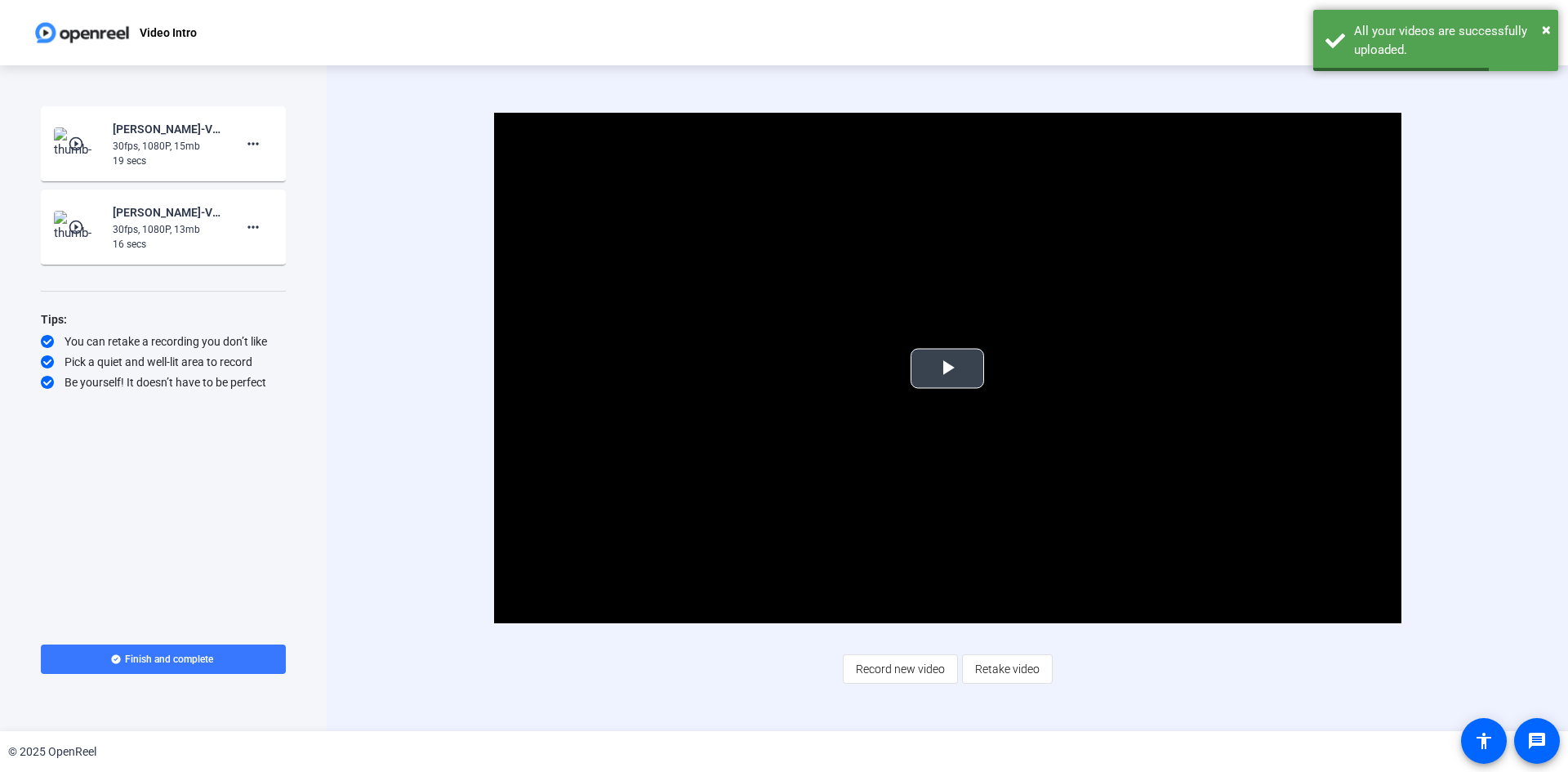
click at [947, 369] on span "Video Player" at bounding box center [947, 369] width 0 height 0
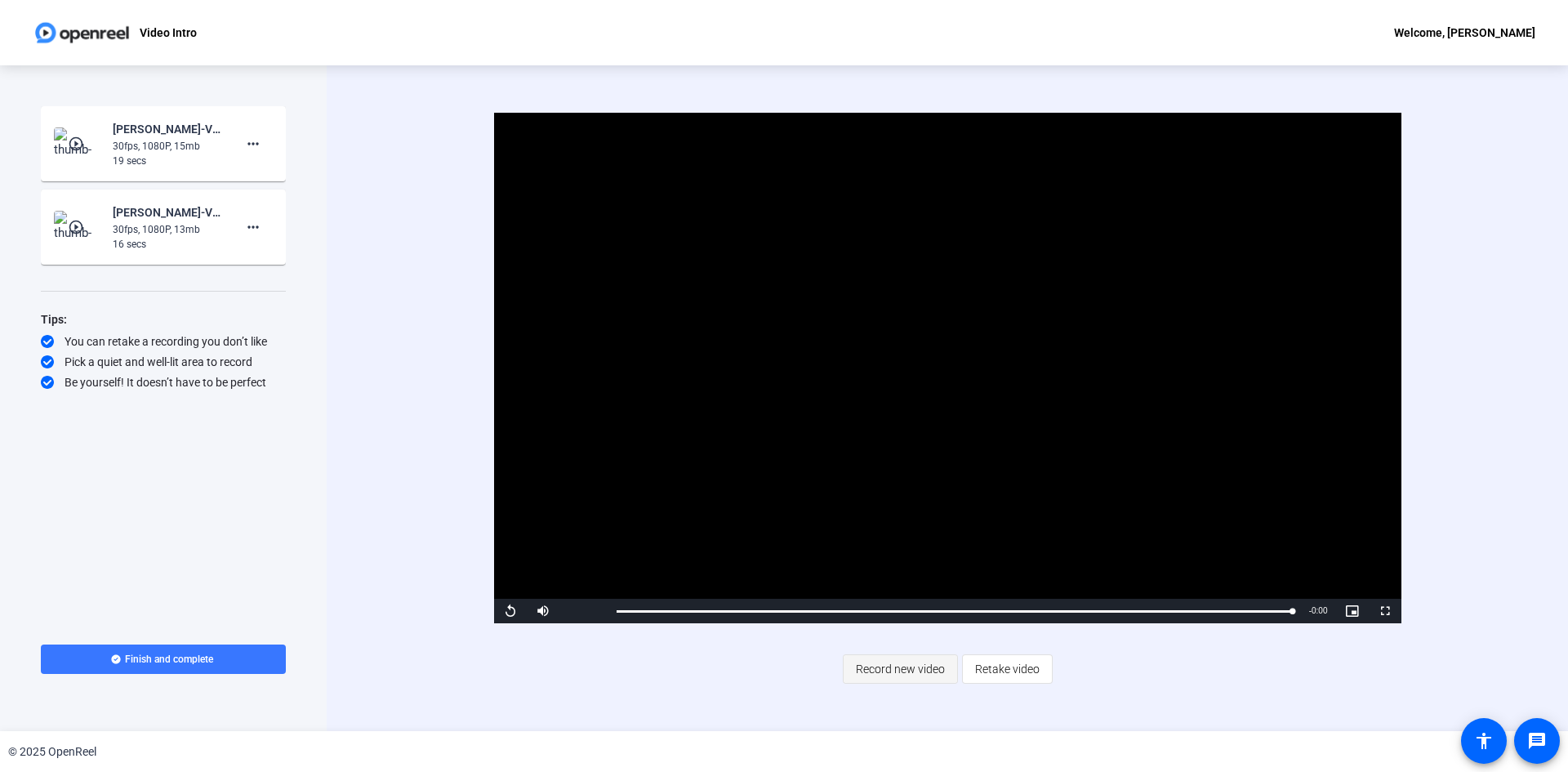
click at [882, 672] on span "Record new video" at bounding box center [900, 669] width 89 height 31
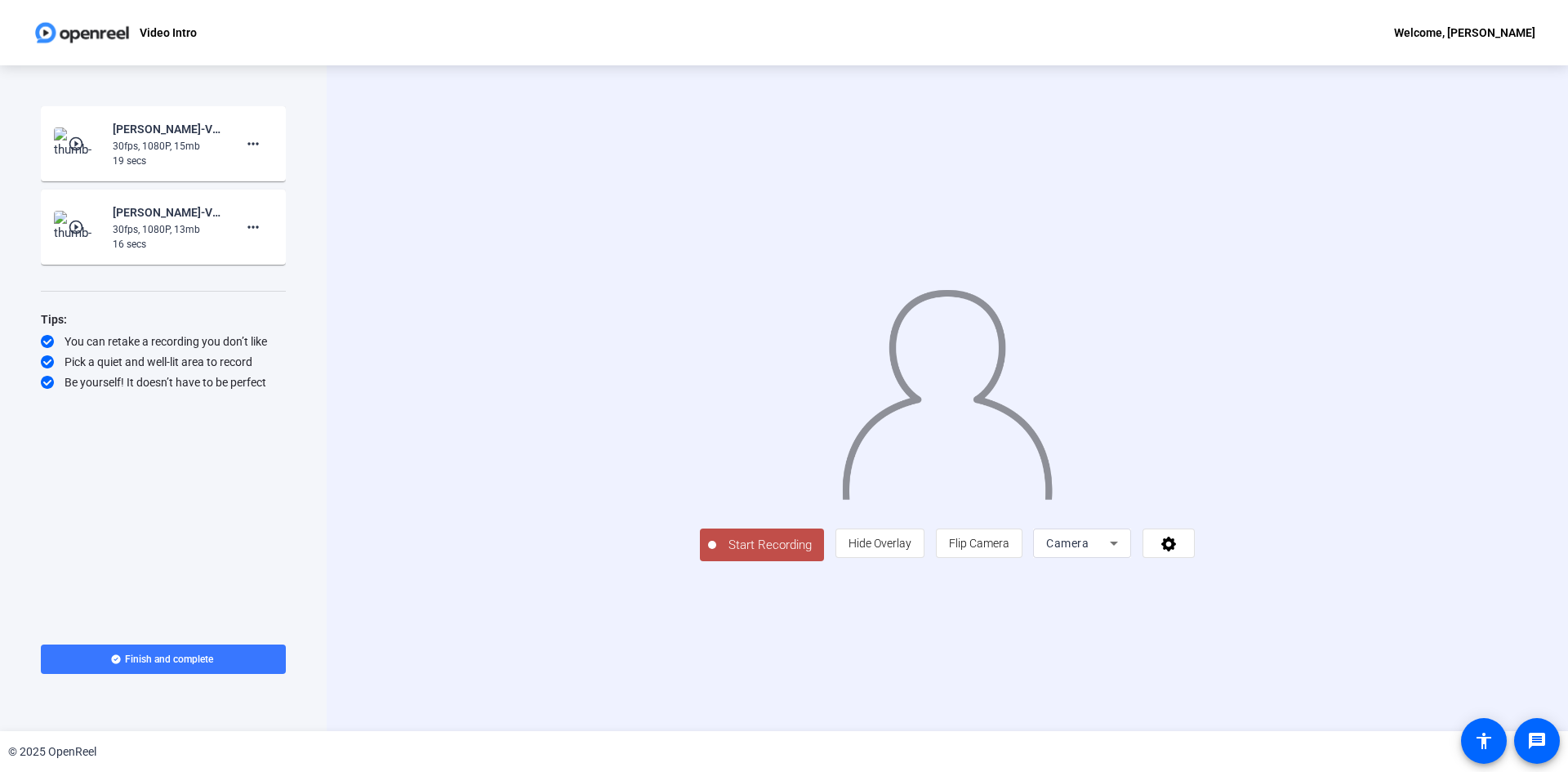
click at [716, 555] on span "Start Recording" at bounding box center [770, 546] width 108 height 19
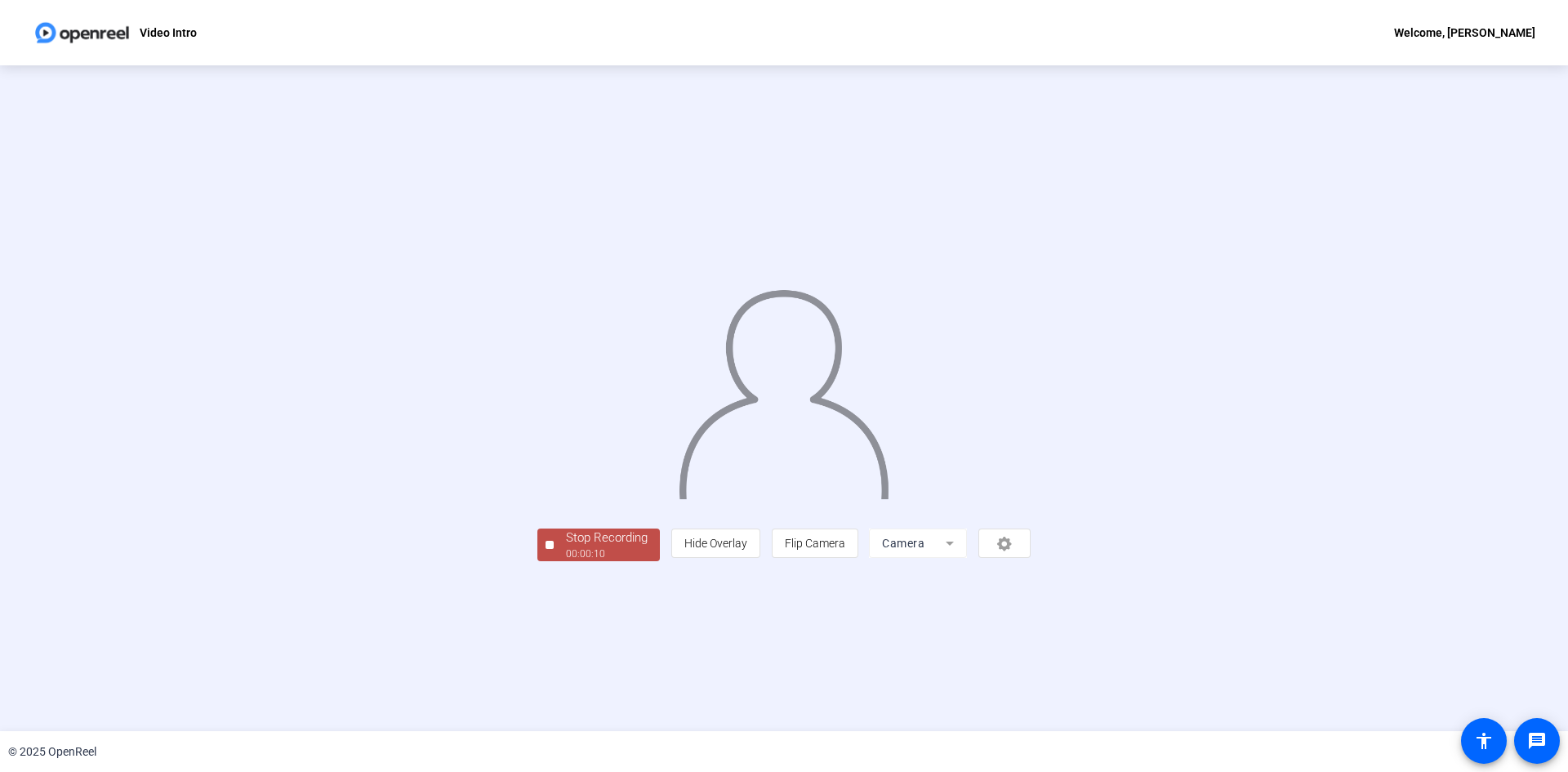
click at [566, 561] on div "00:00:10" at bounding box center [607, 554] width 82 height 15
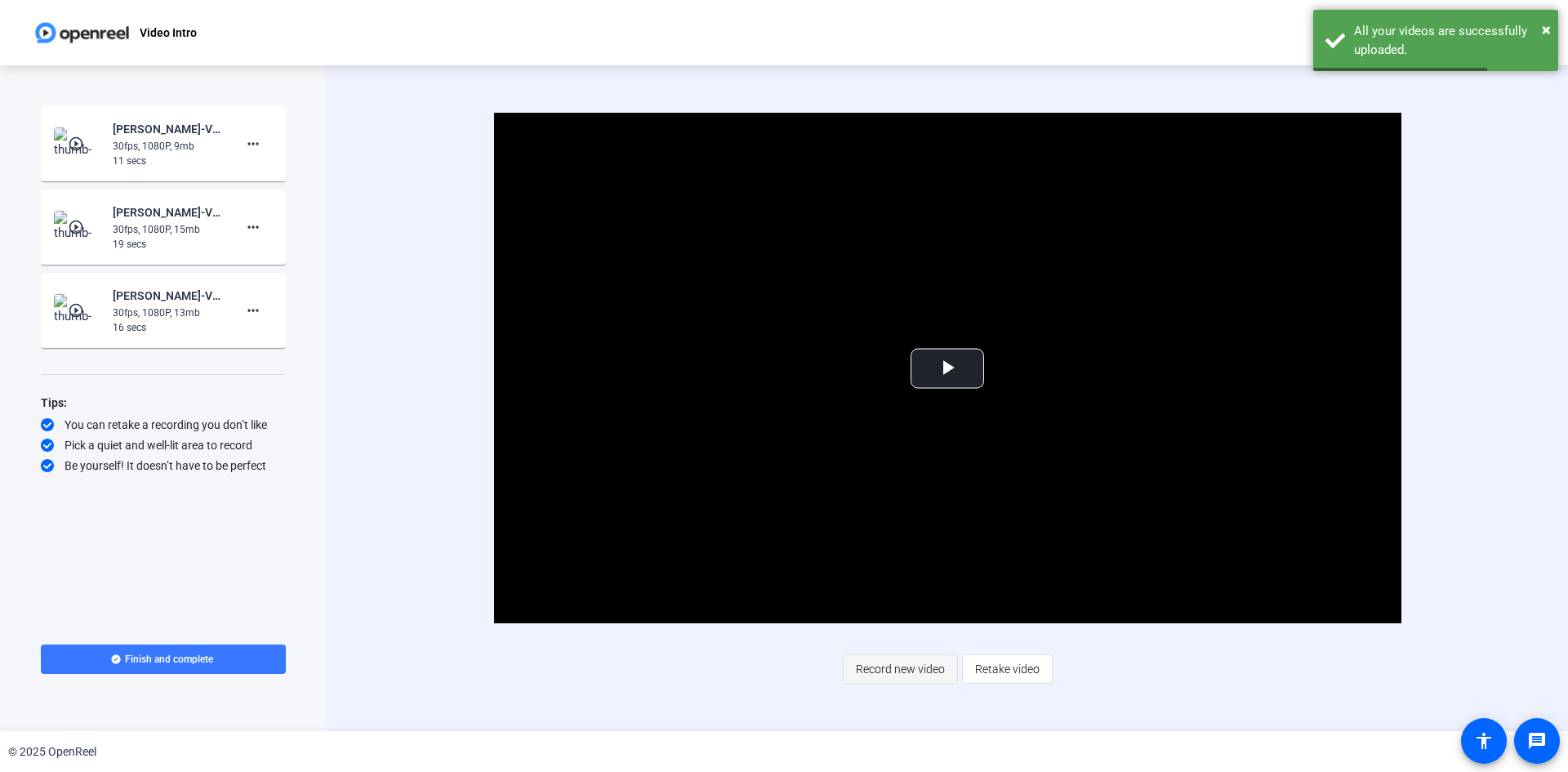
click at [867, 673] on span "Record new video" at bounding box center [900, 669] width 89 height 31
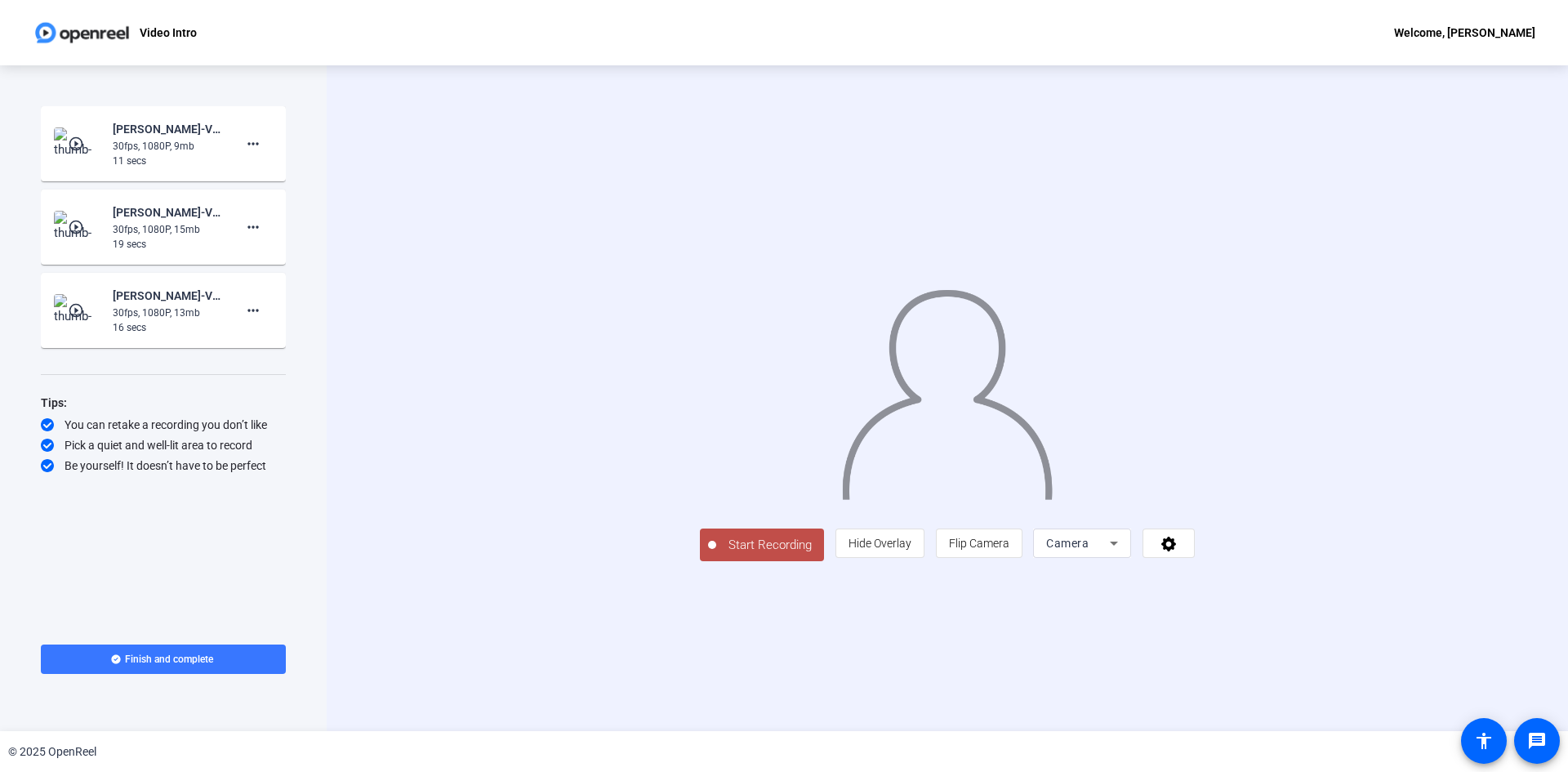
click at [716, 555] on span "Start Recording" at bounding box center [770, 546] width 108 height 19
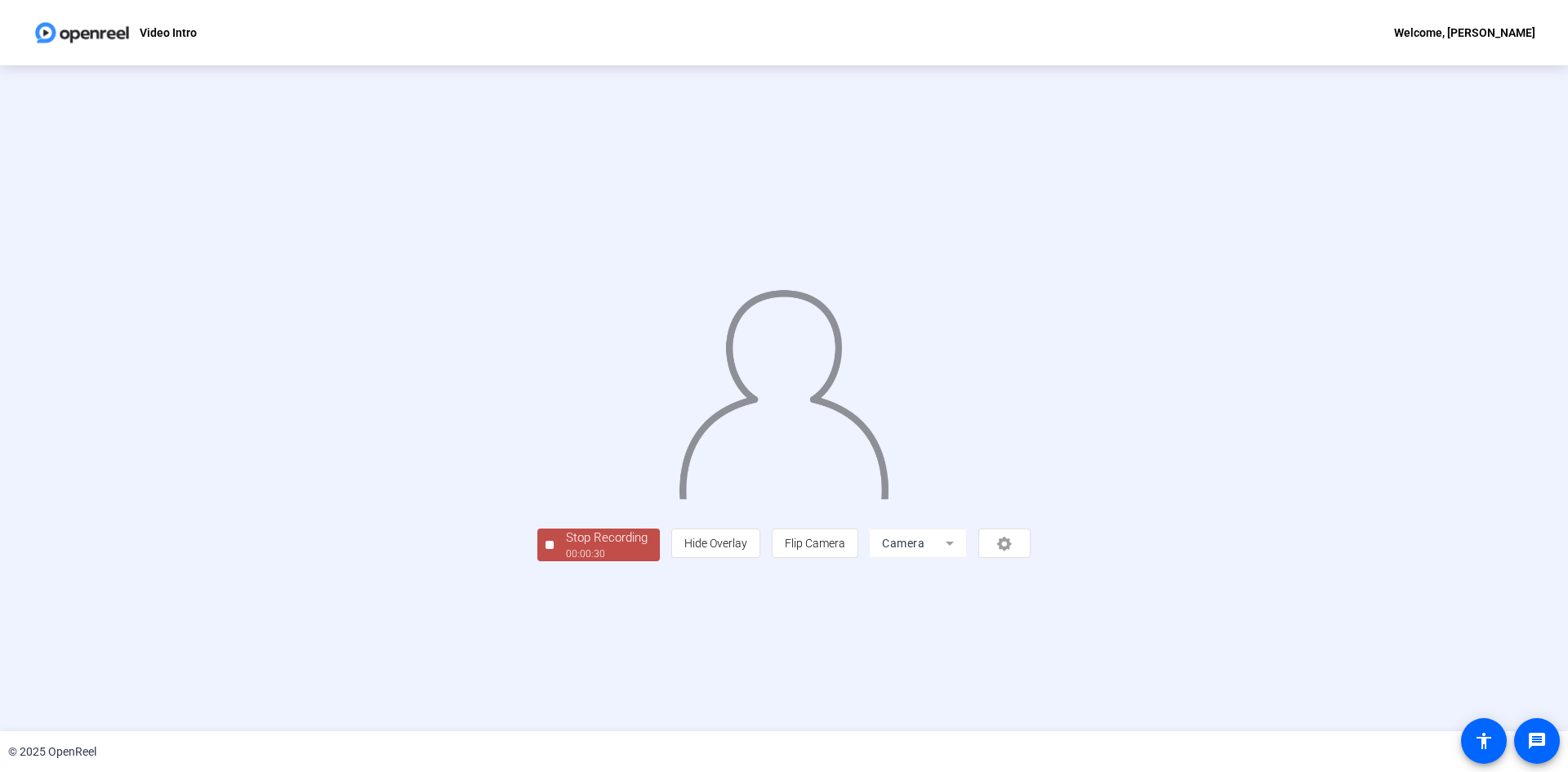
click at [566, 561] on div "00:00:30" at bounding box center [607, 554] width 82 height 15
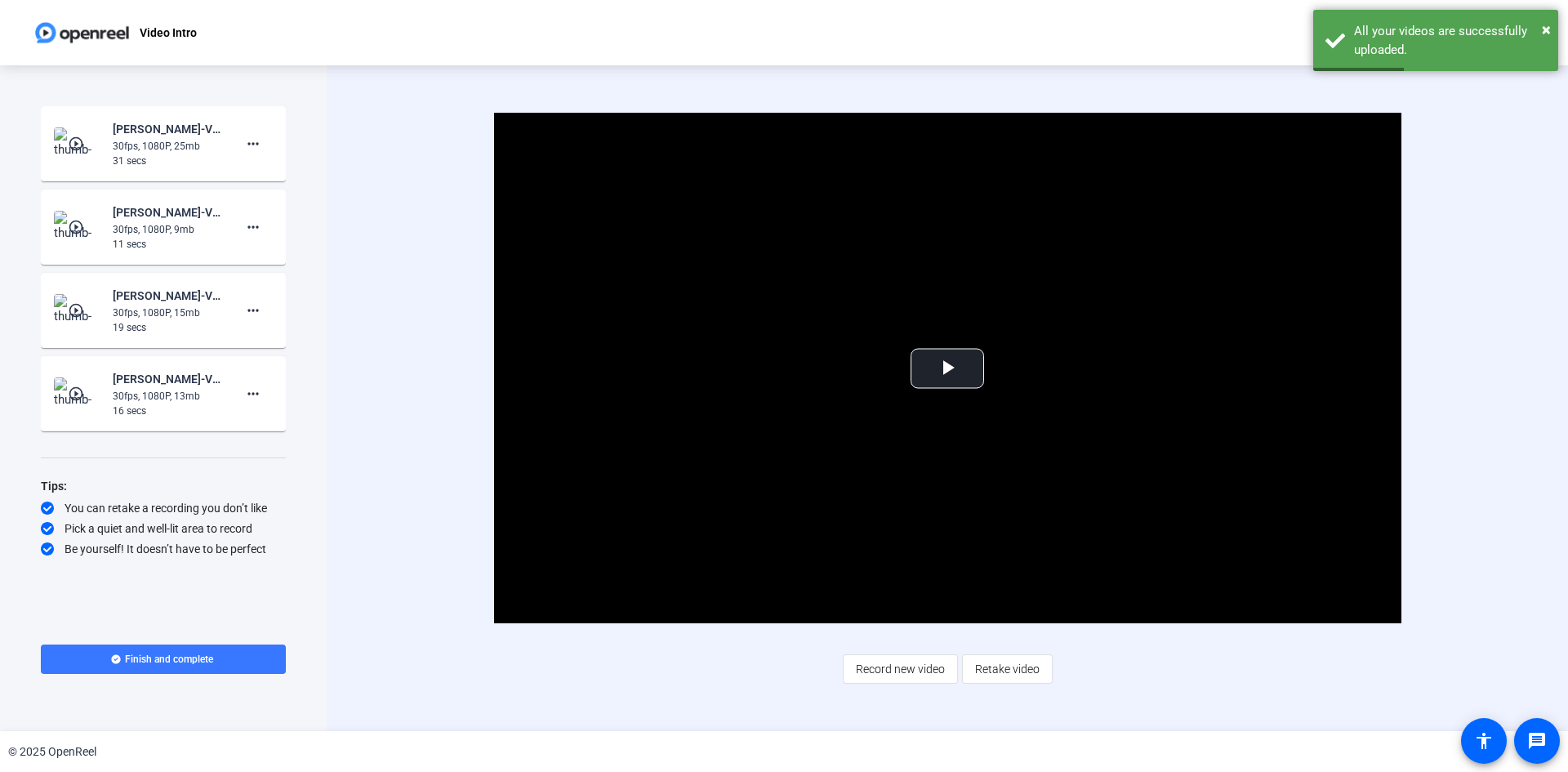
click at [88, 138] on img at bounding box center [78, 143] width 48 height 32
click at [947, 369] on span "Video Player" at bounding box center [947, 369] width 0 height 0
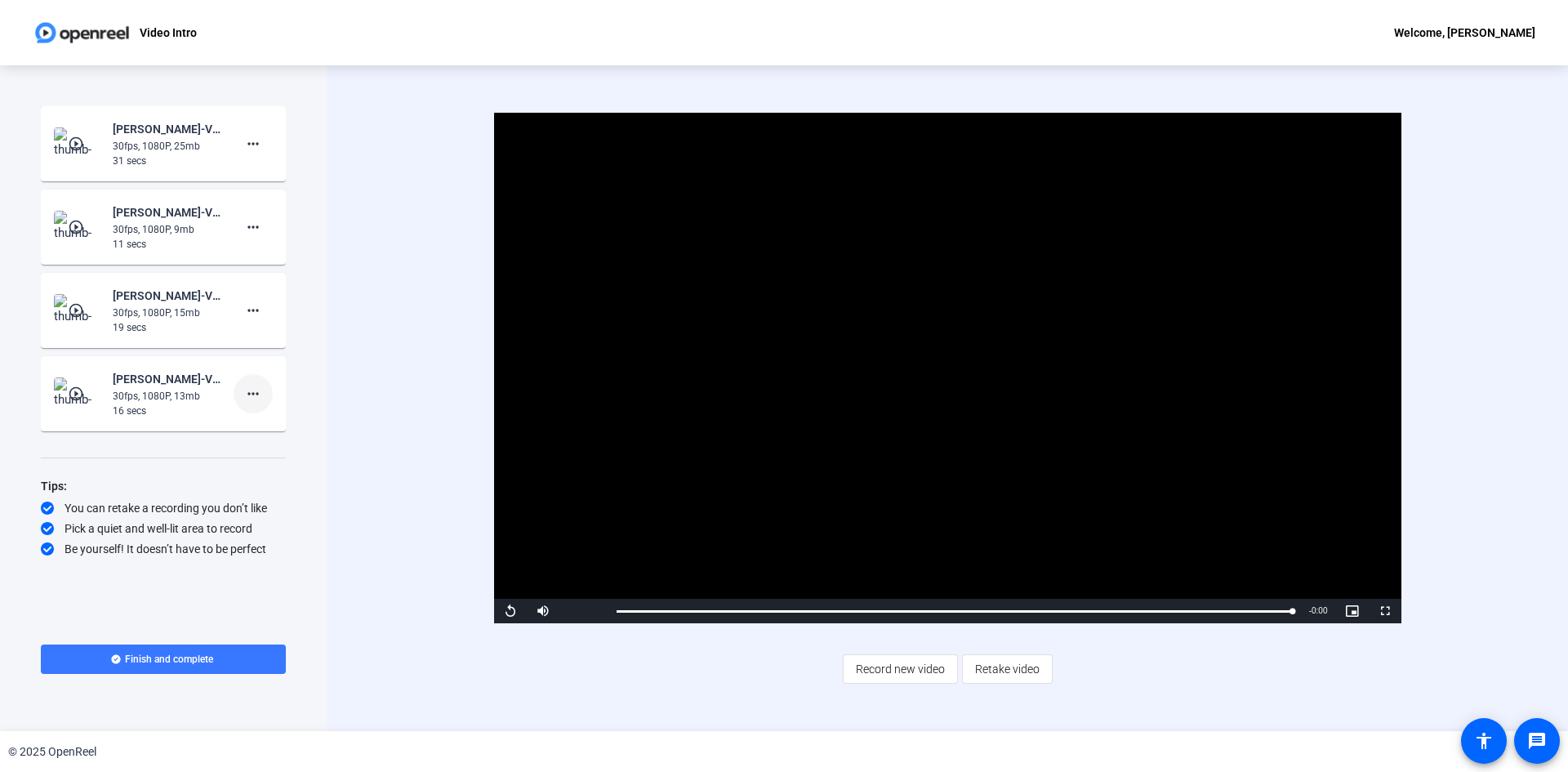
click at [245, 393] on mat-icon "more_horiz" at bounding box center [254, 394] width 20 height 20
click at [253, 430] on span "Delete clip" at bounding box center [279, 429] width 65 height 20
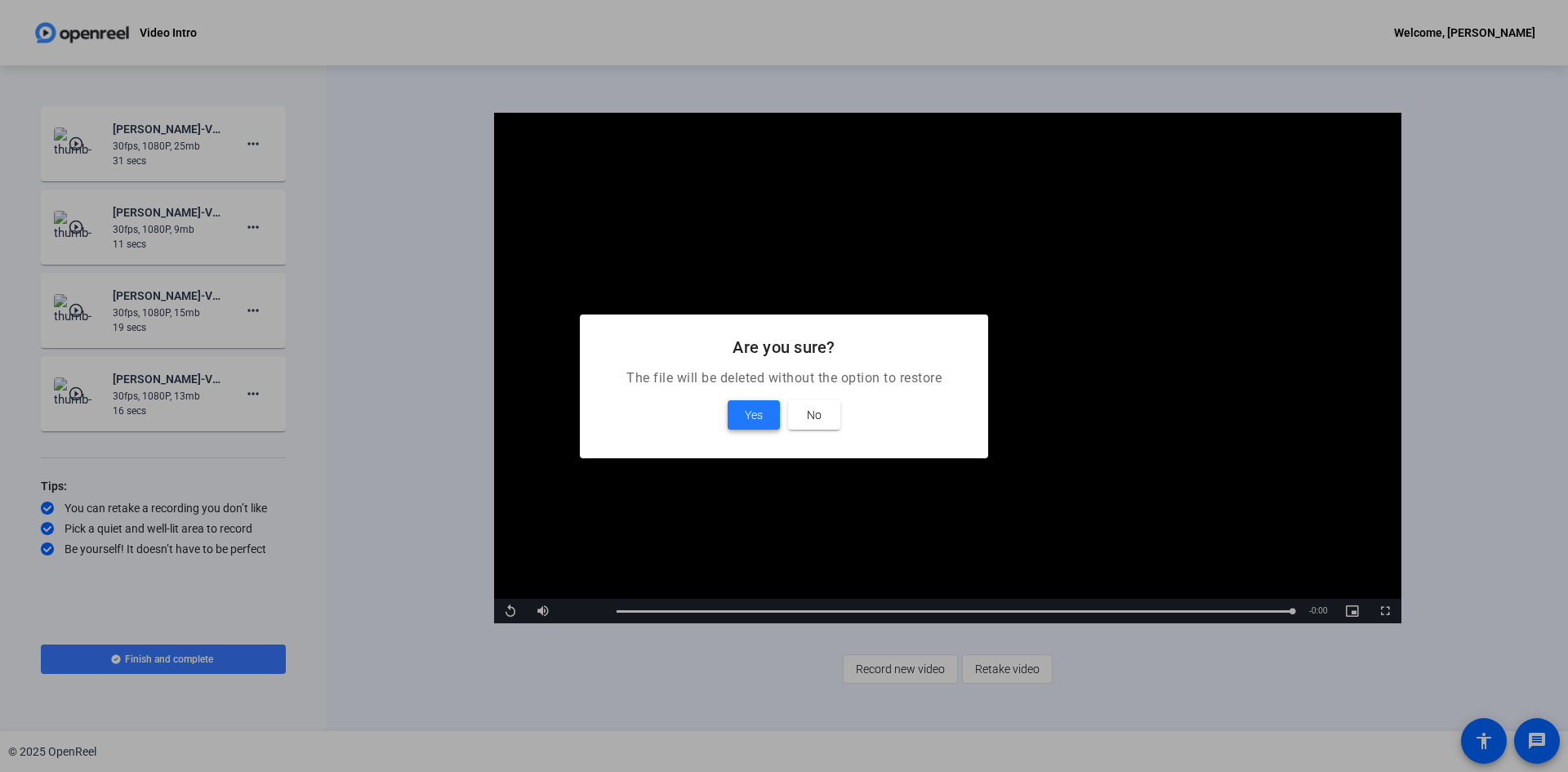
click at [733, 428] on span at bounding box center [753, 415] width 52 height 39
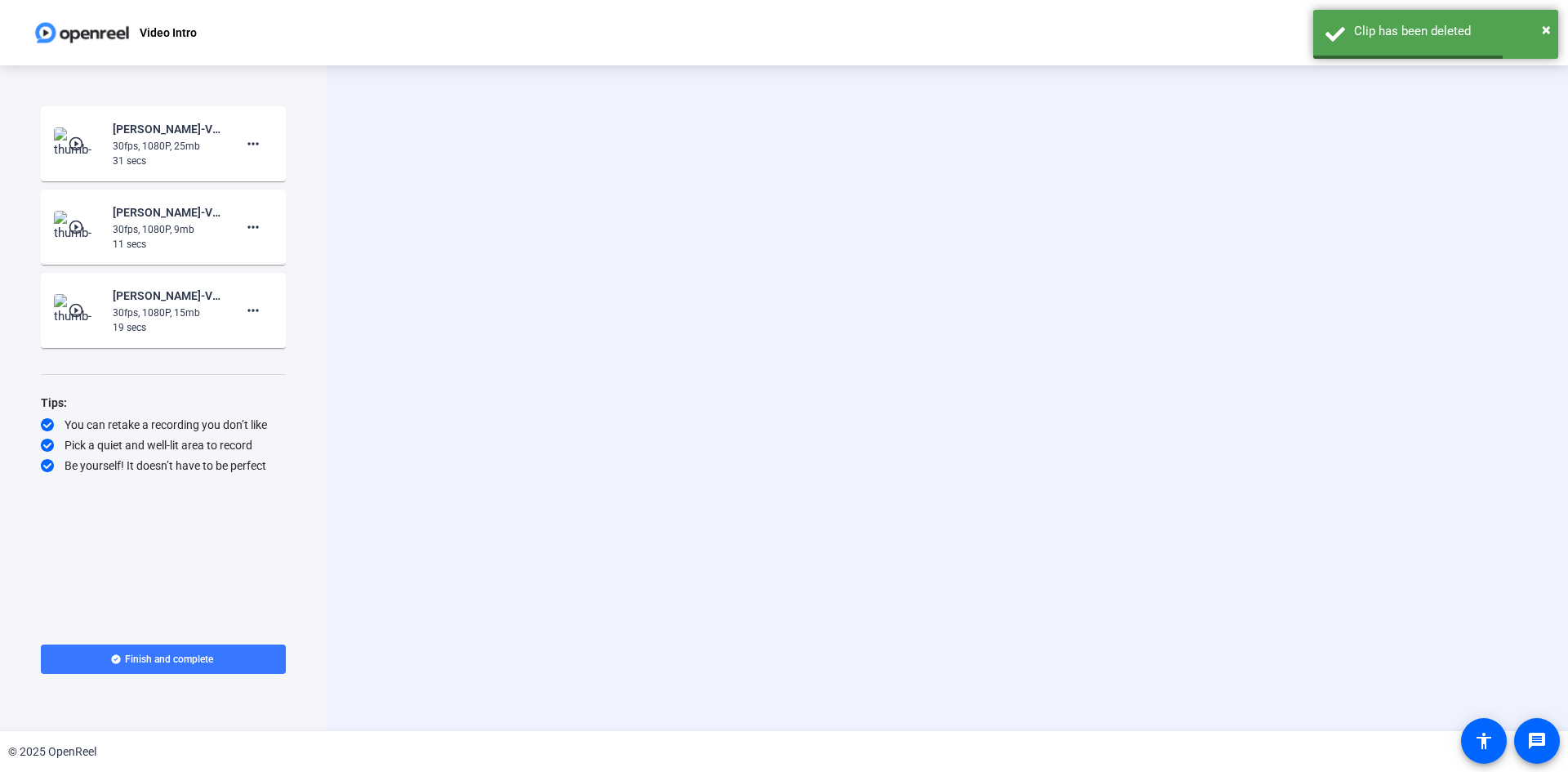
click at [80, 231] on mat-icon "play_circle_outline" at bounding box center [78, 227] width 20 height 17
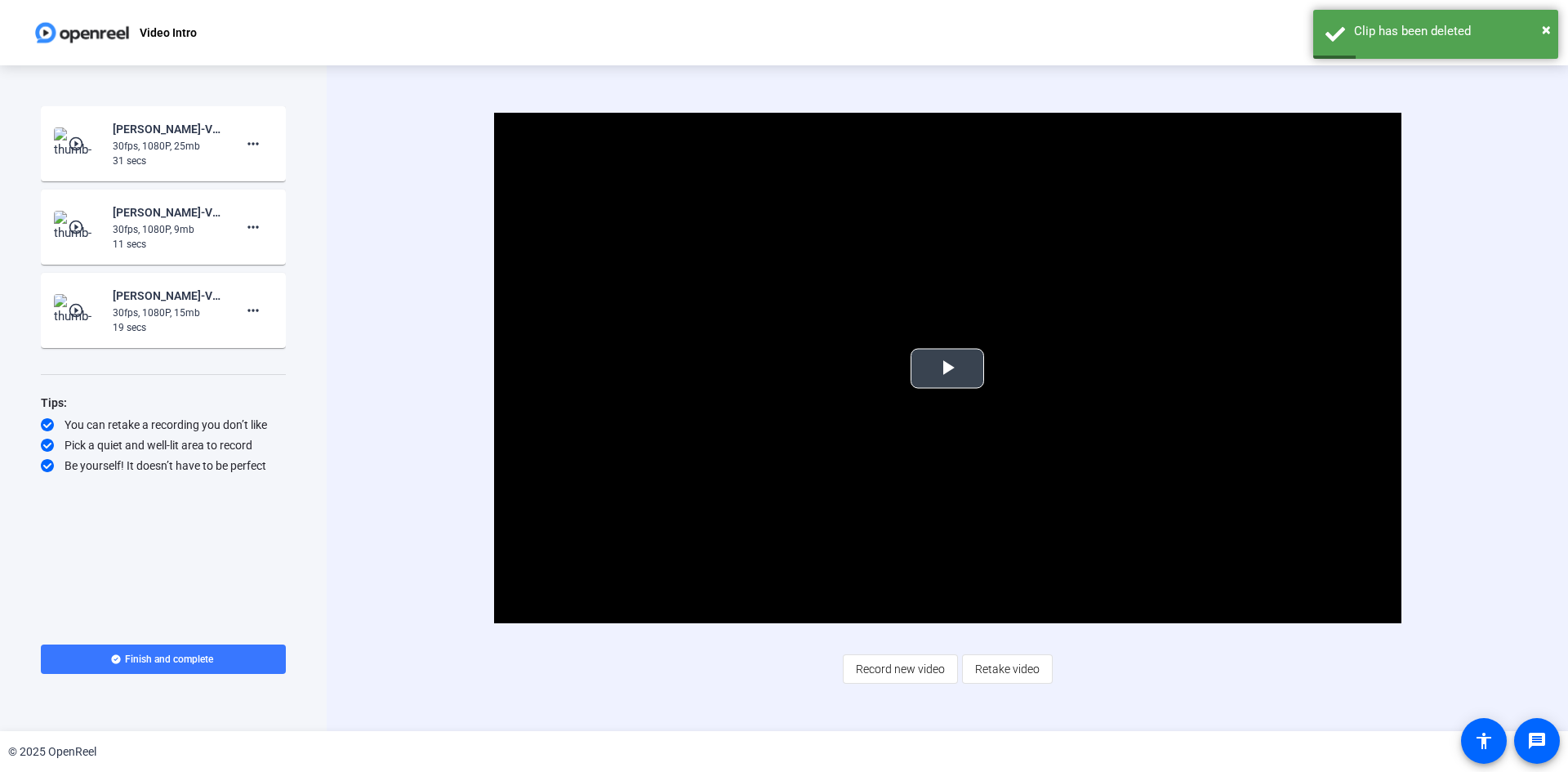
click at [947, 369] on span "Video Player" at bounding box center [947, 369] width 0 height 0
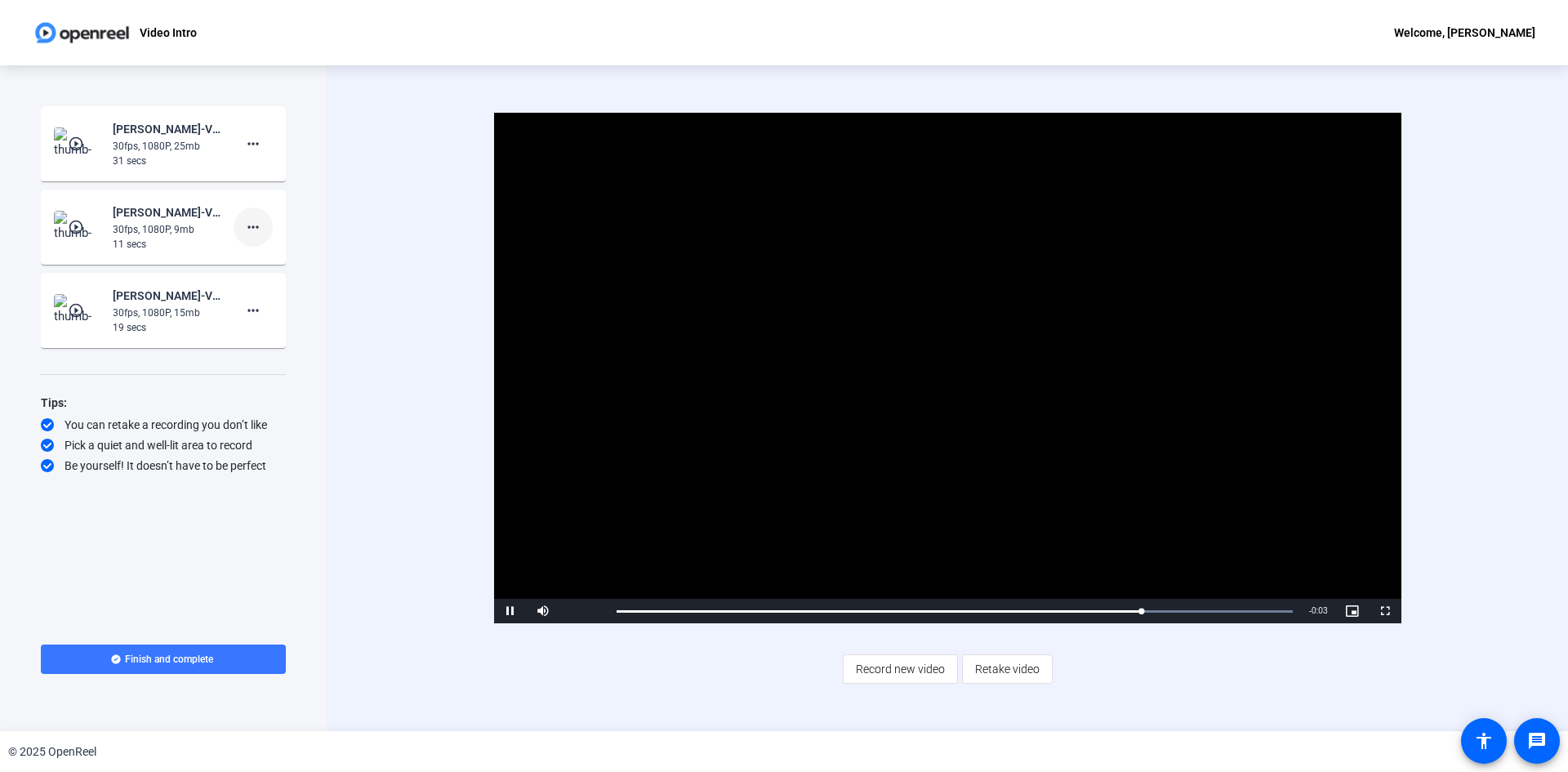
click at [256, 235] on mat-icon "more_horiz" at bounding box center [254, 227] width 20 height 20
click at [276, 263] on span "Delete clip" at bounding box center [279, 262] width 65 height 20
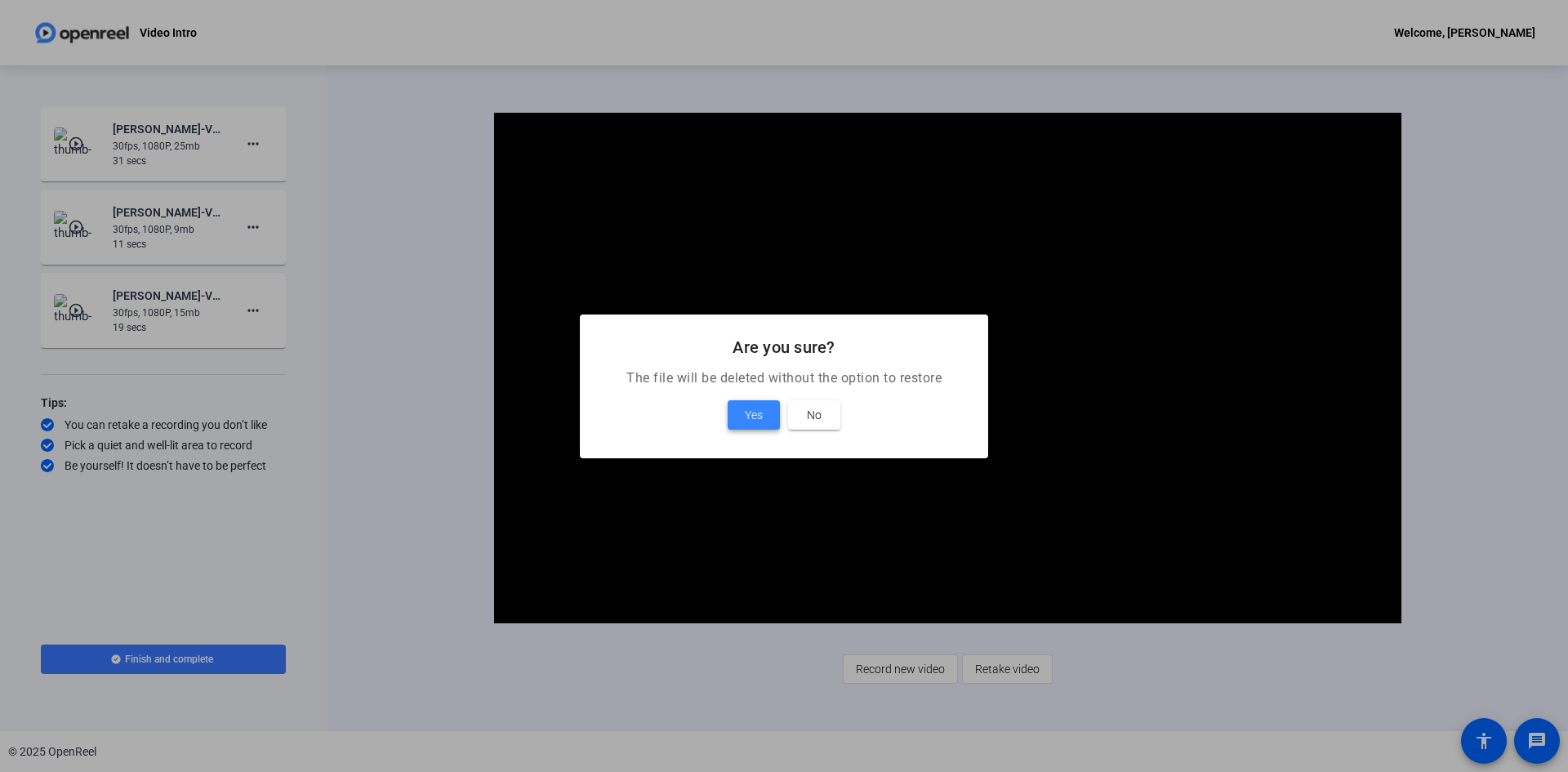
click at [737, 420] on span at bounding box center [753, 415] width 52 height 39
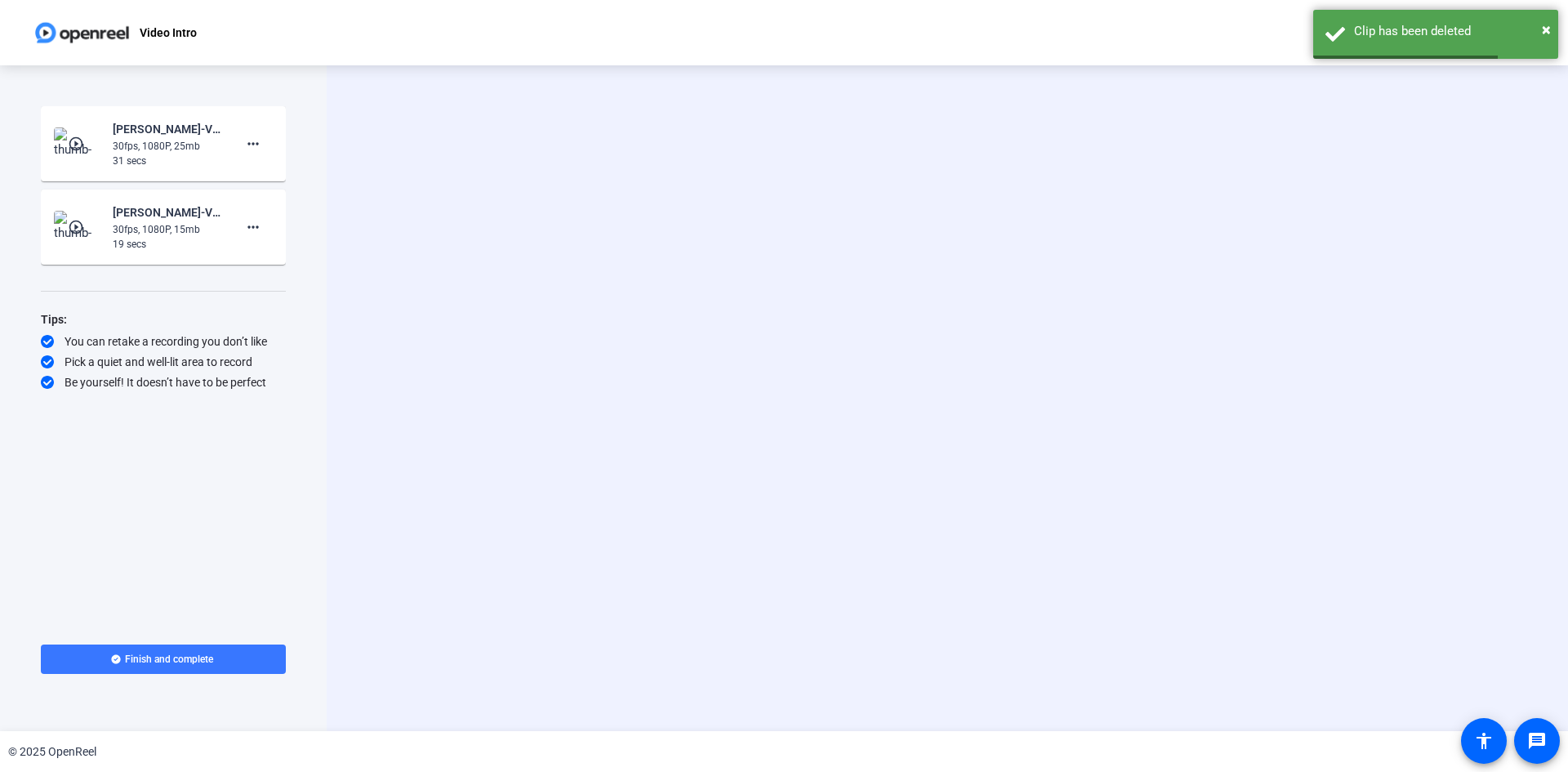
click at [96, 148] on img at bounding box center [78, 143] width 48 height 32
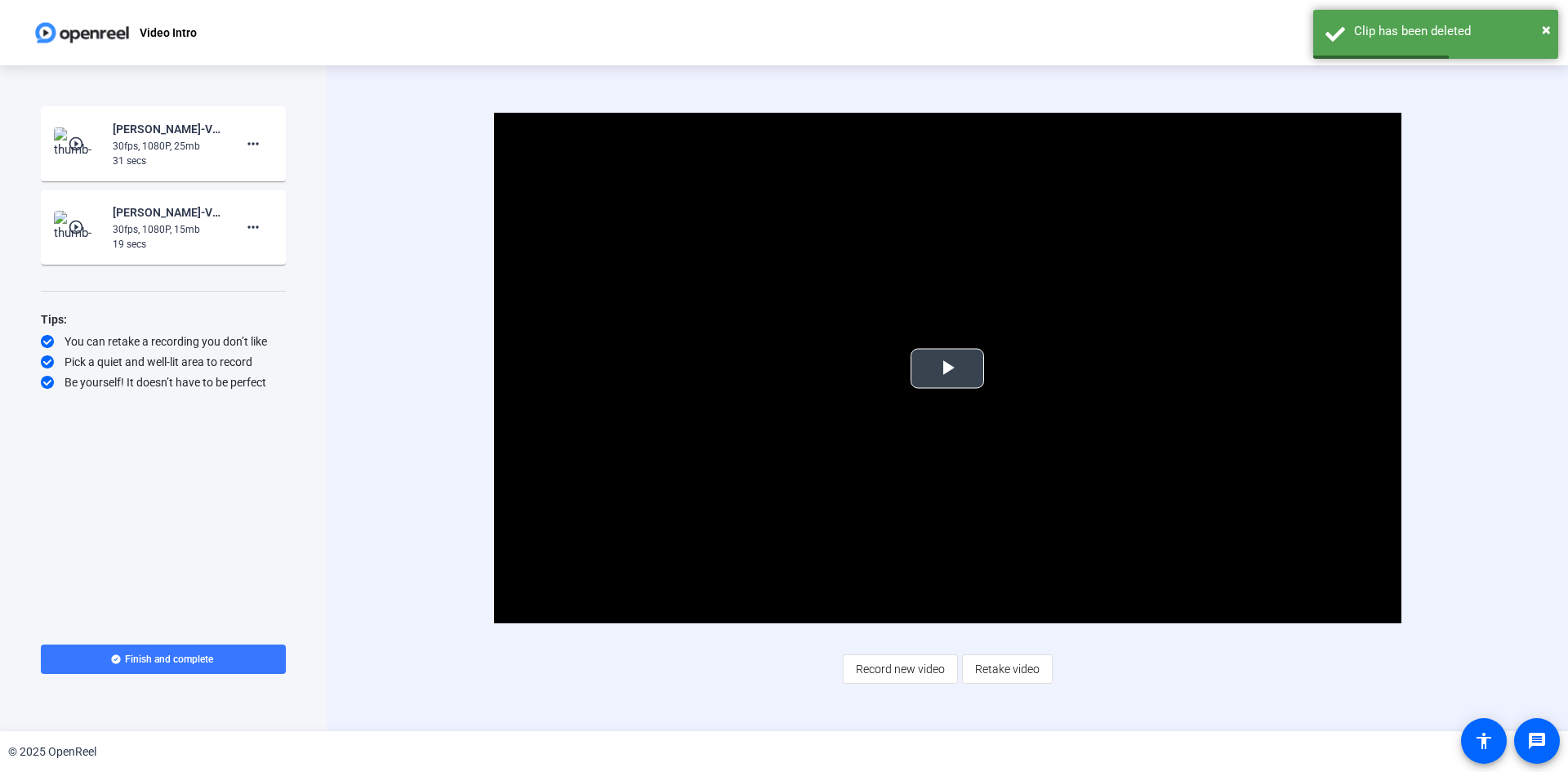
click at [947, 369] on span "Video Player" at bounding box center [947, 369] width 0 height 0
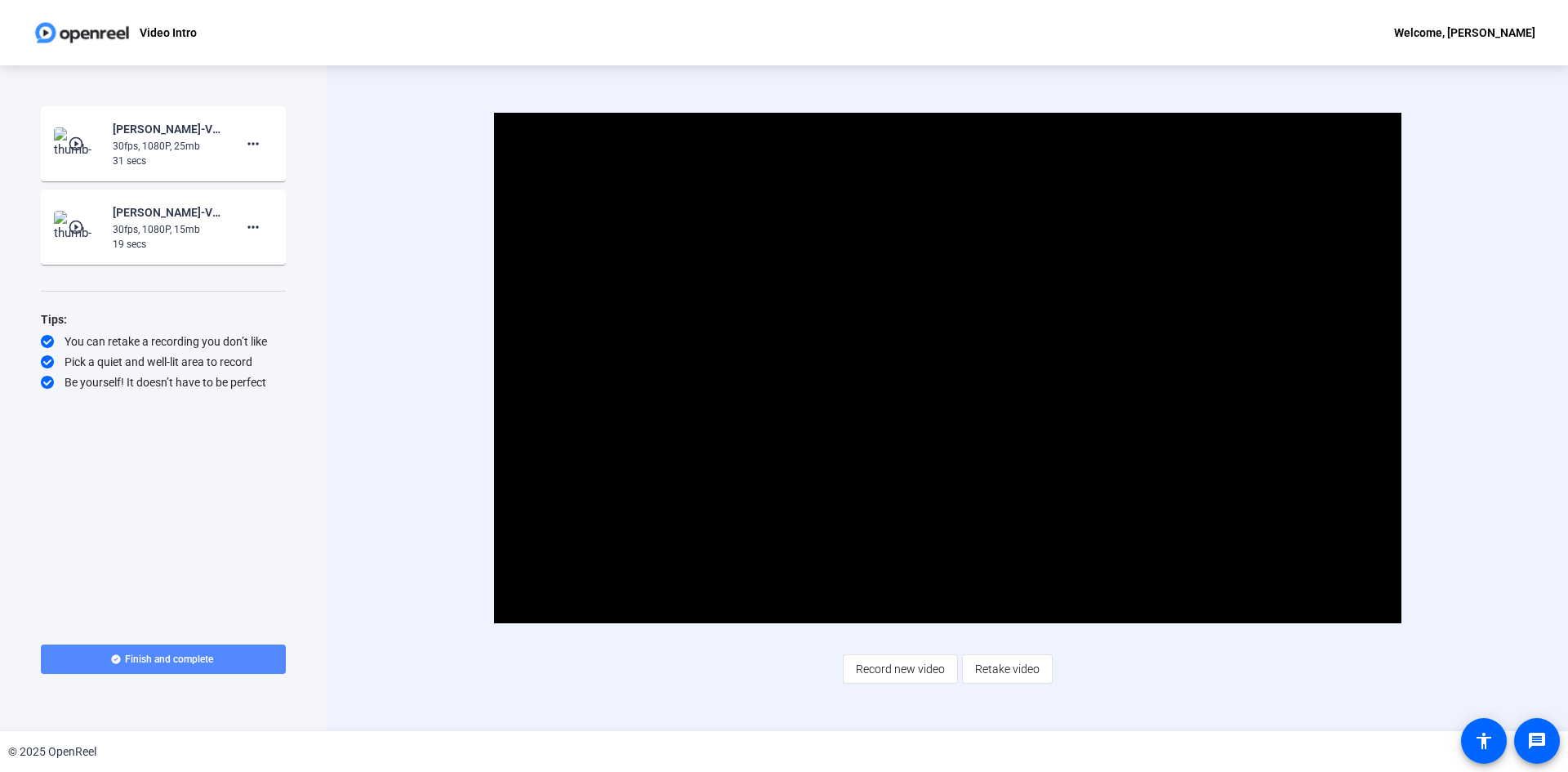
click at [232, 649] on span at bounding box center [163, 659] width 245 height 39
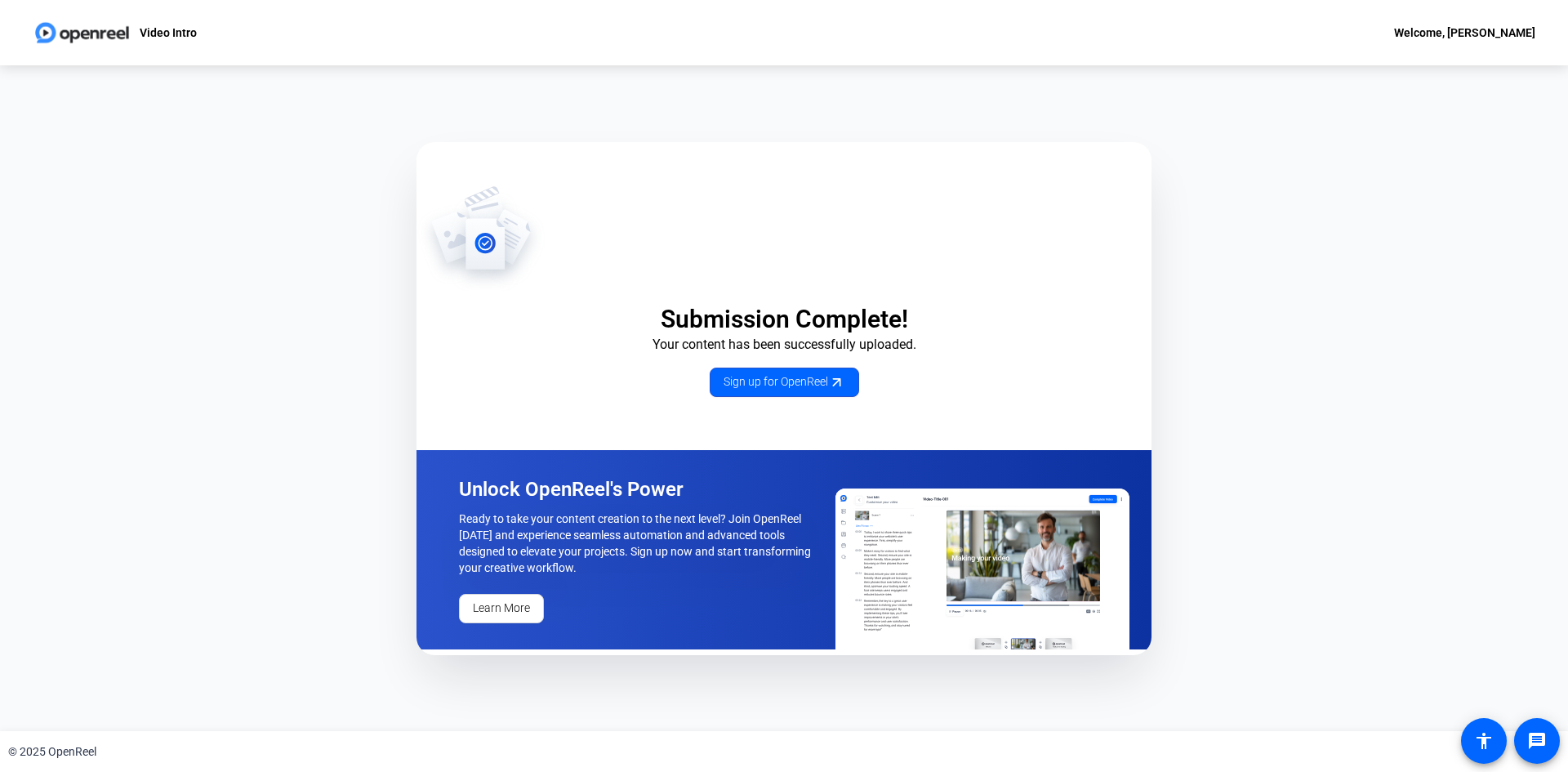
click at [117, 32] on img at bounding box center [81, 32] width 99 height 32
click at [1444, 31] on div "Welcome, [PERSON_NAME]" at bounding box center [1465, 33] width 142 height 20
click at [175, 31] on div at bounding box center [784, 386] width 1568 height 772
click at [49, 27] on img at bounding box center [81, 32] width 99 height 32
